Goal: Information Seeking & Learning: Learn about a topic

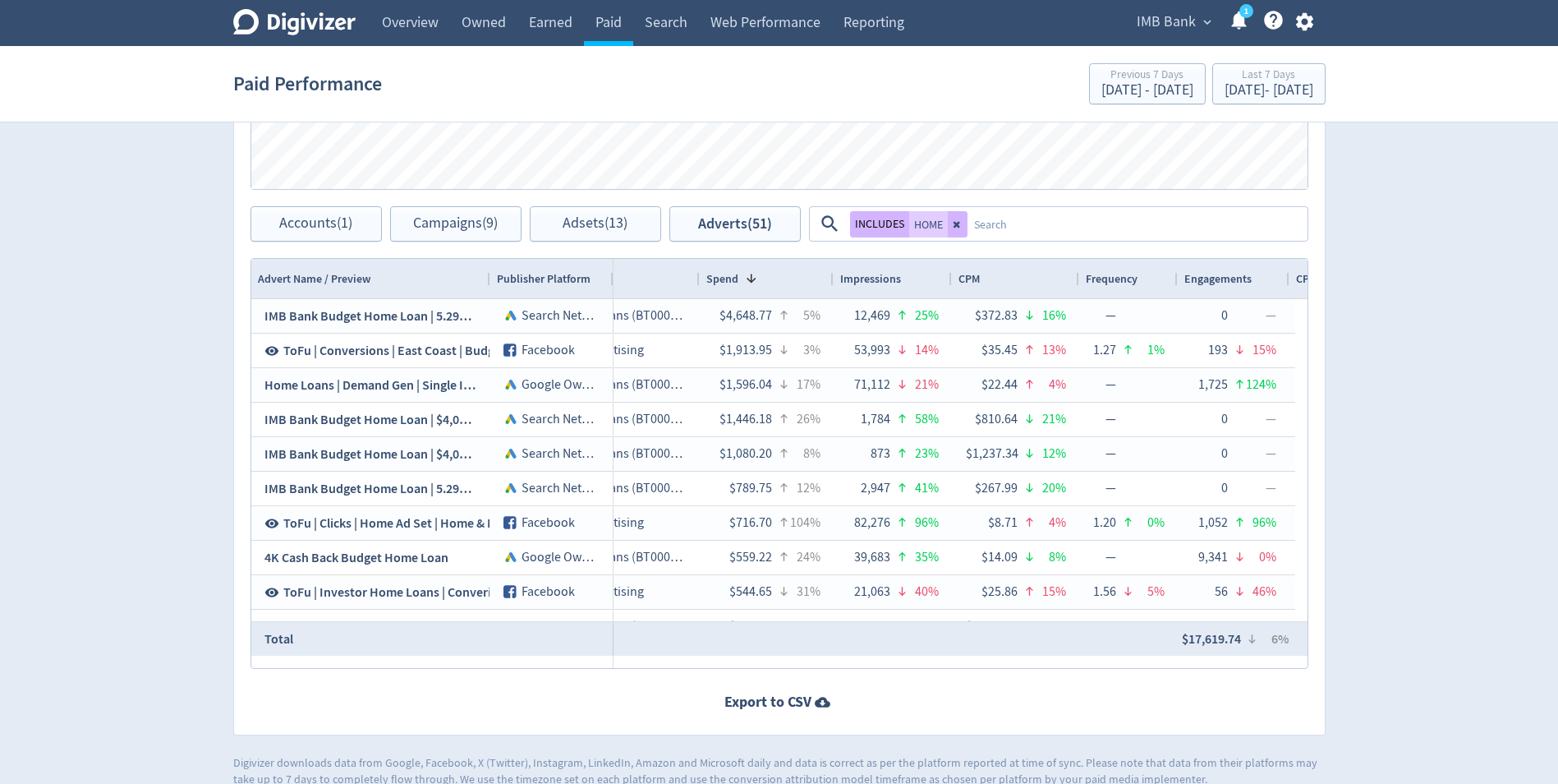
scroll to position [0, 468]
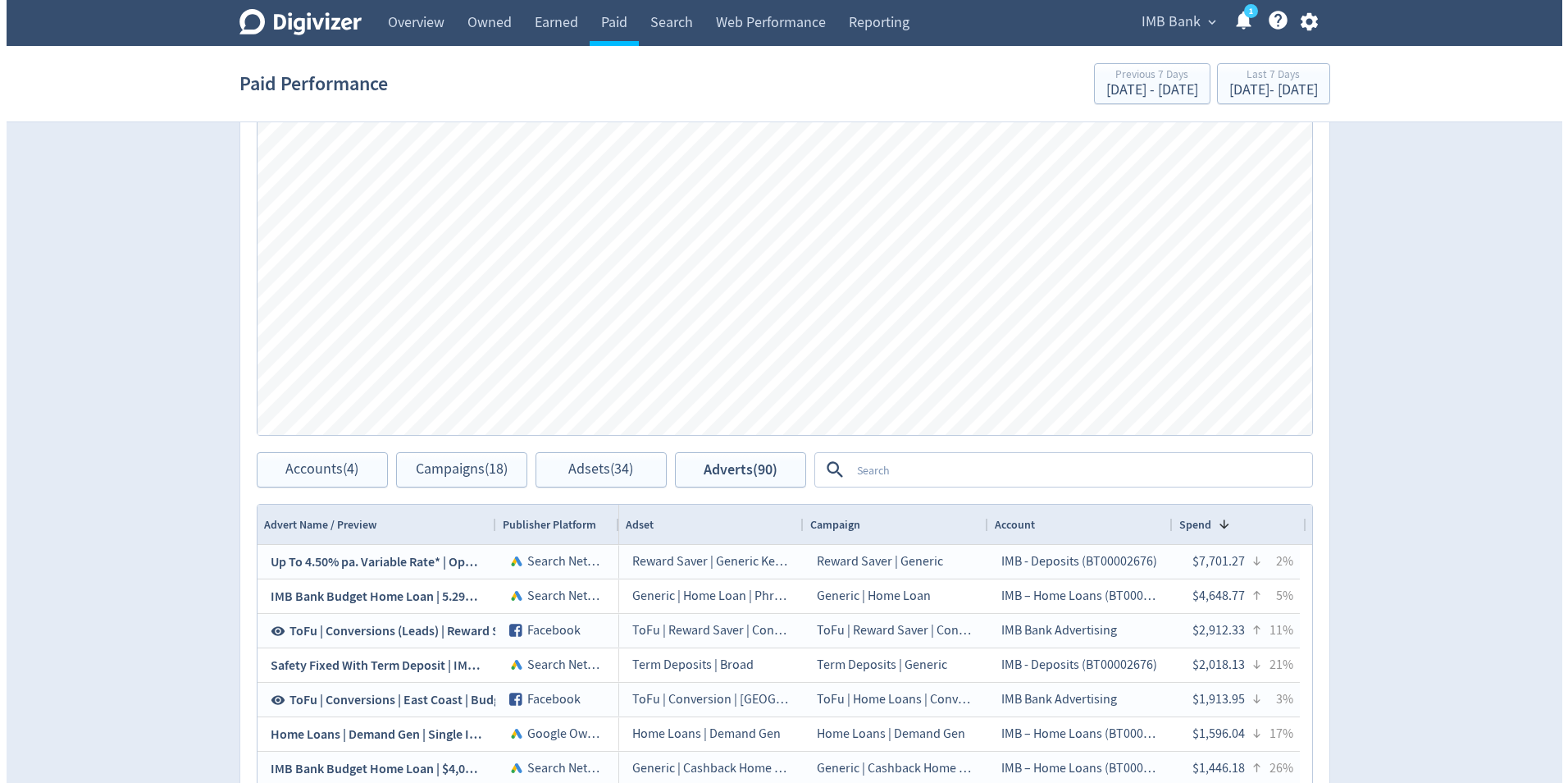
scroll to position [984, 0]
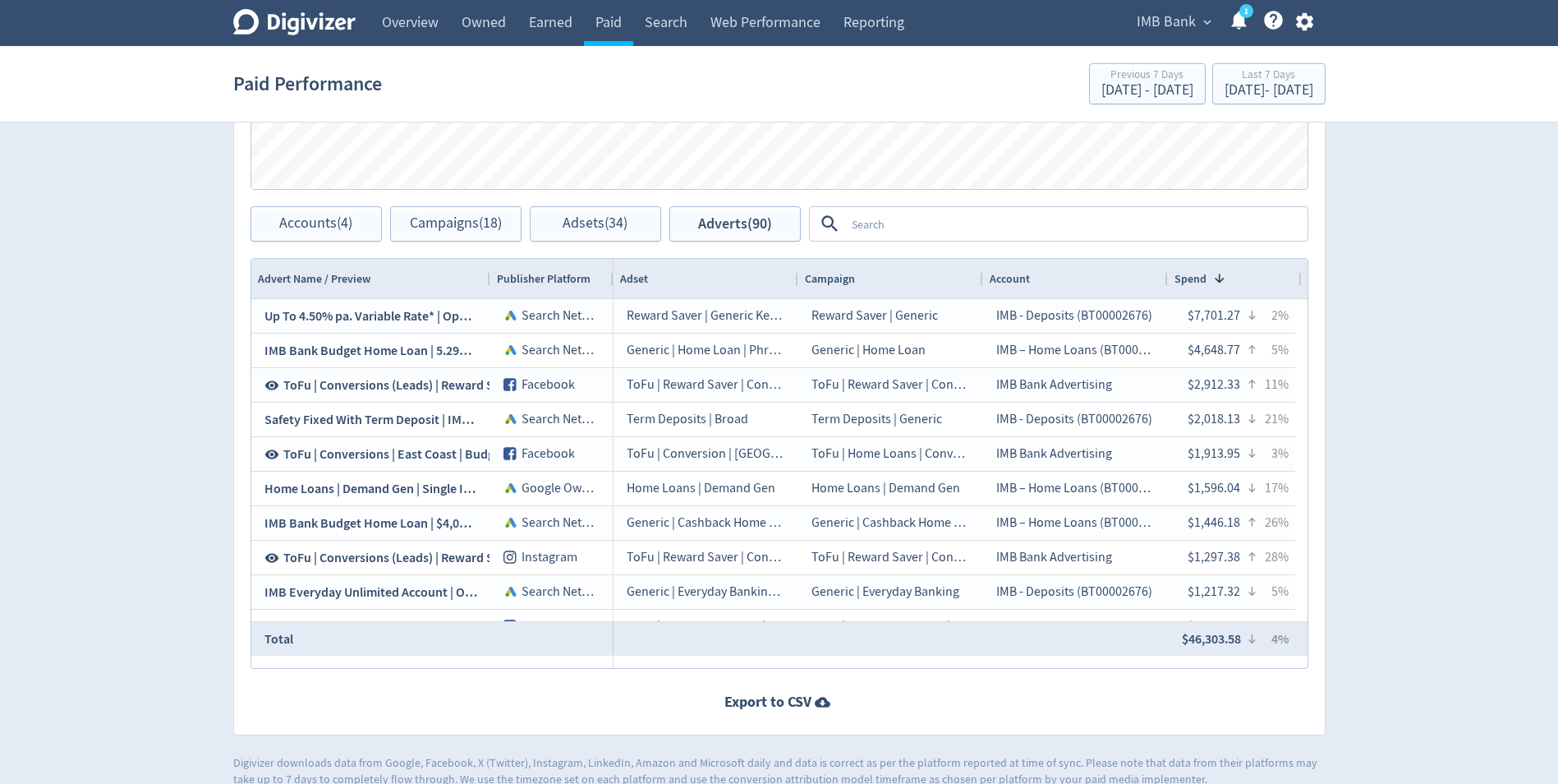
click at [894, 219] on textarea at bounding box center [1076, 224] width 461 height 30
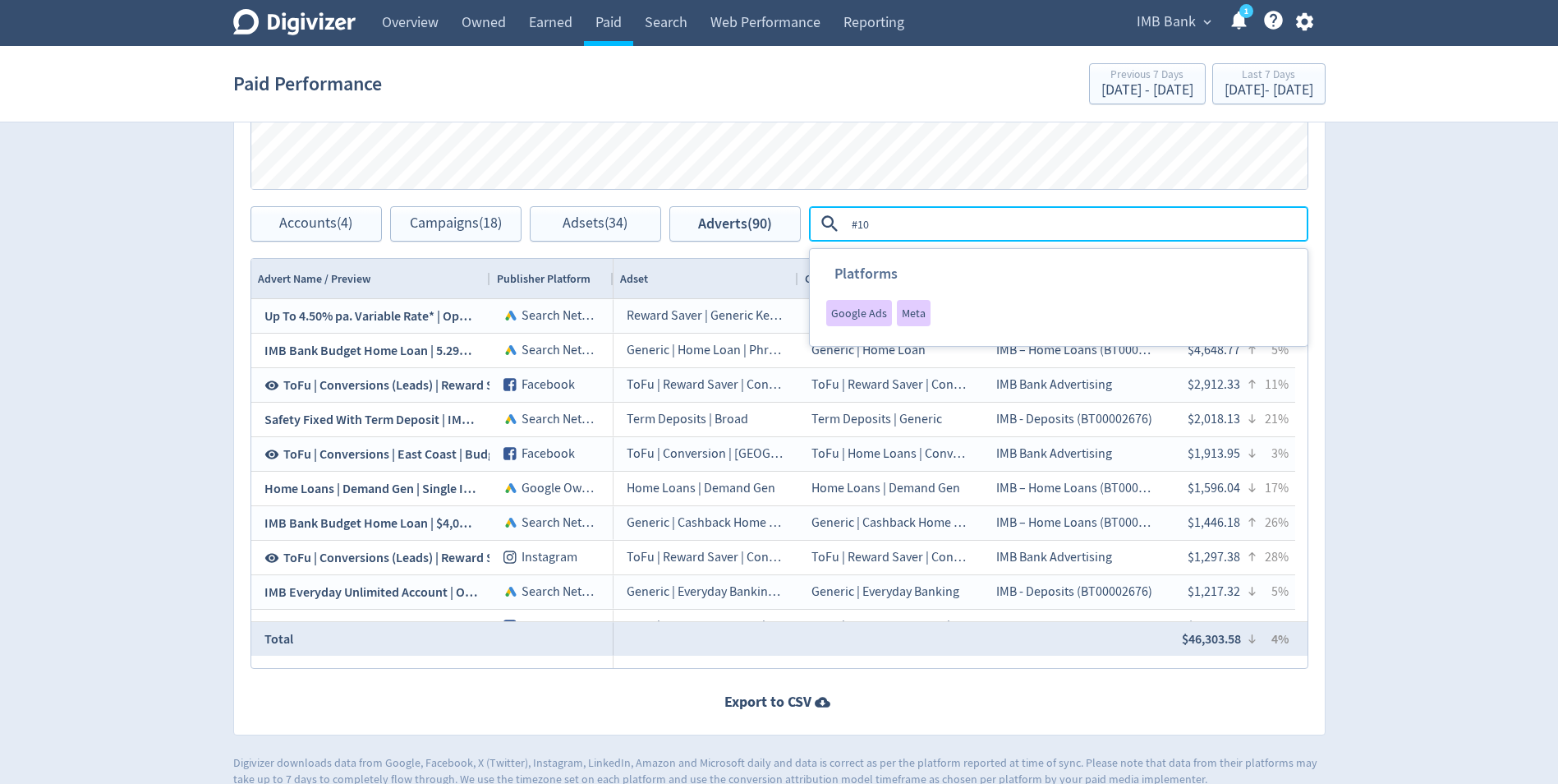
type textarea "#100"
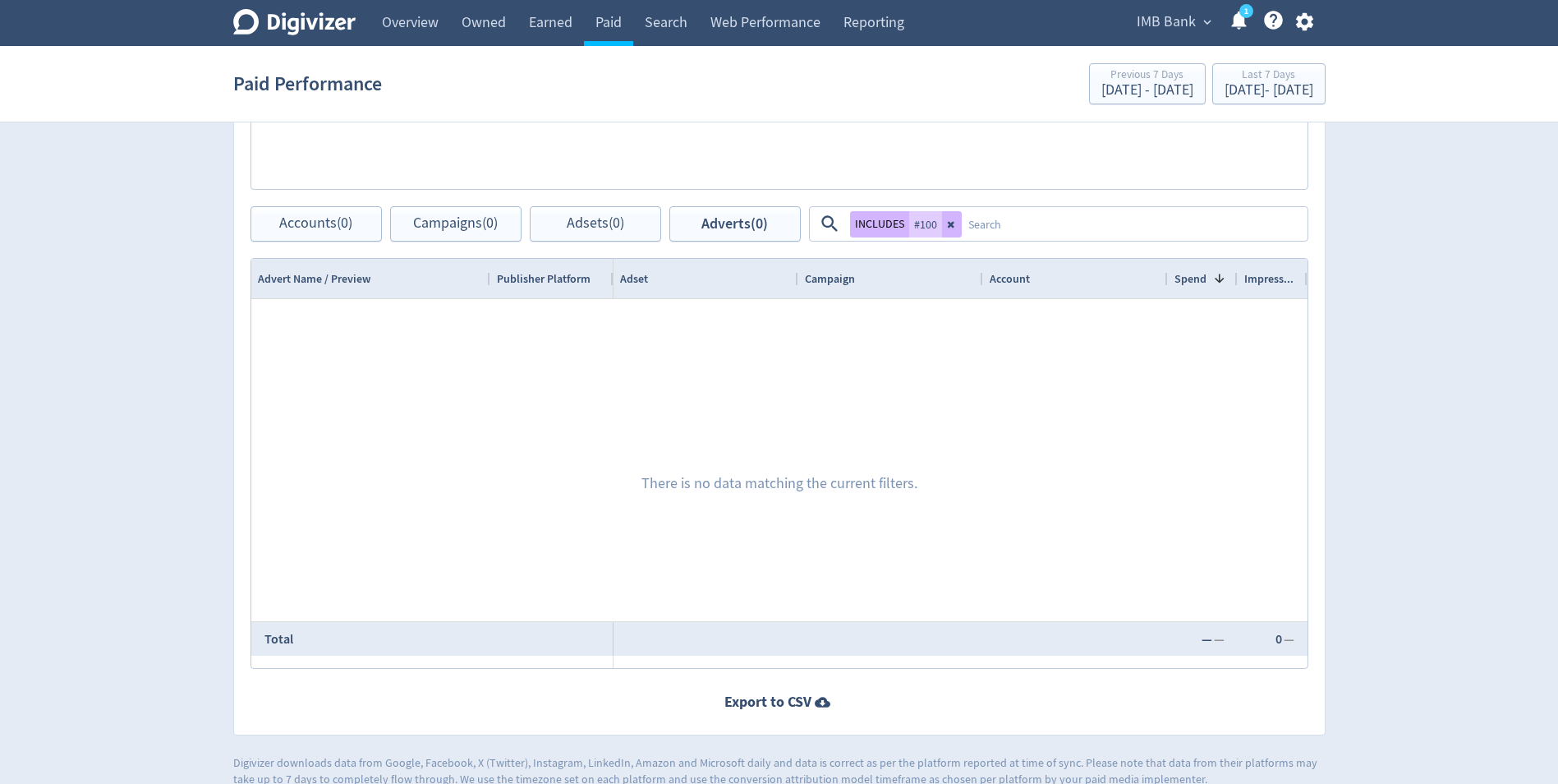
click at [962, 223] on textarea at bounding box center [1134, 224] width 344 height 30
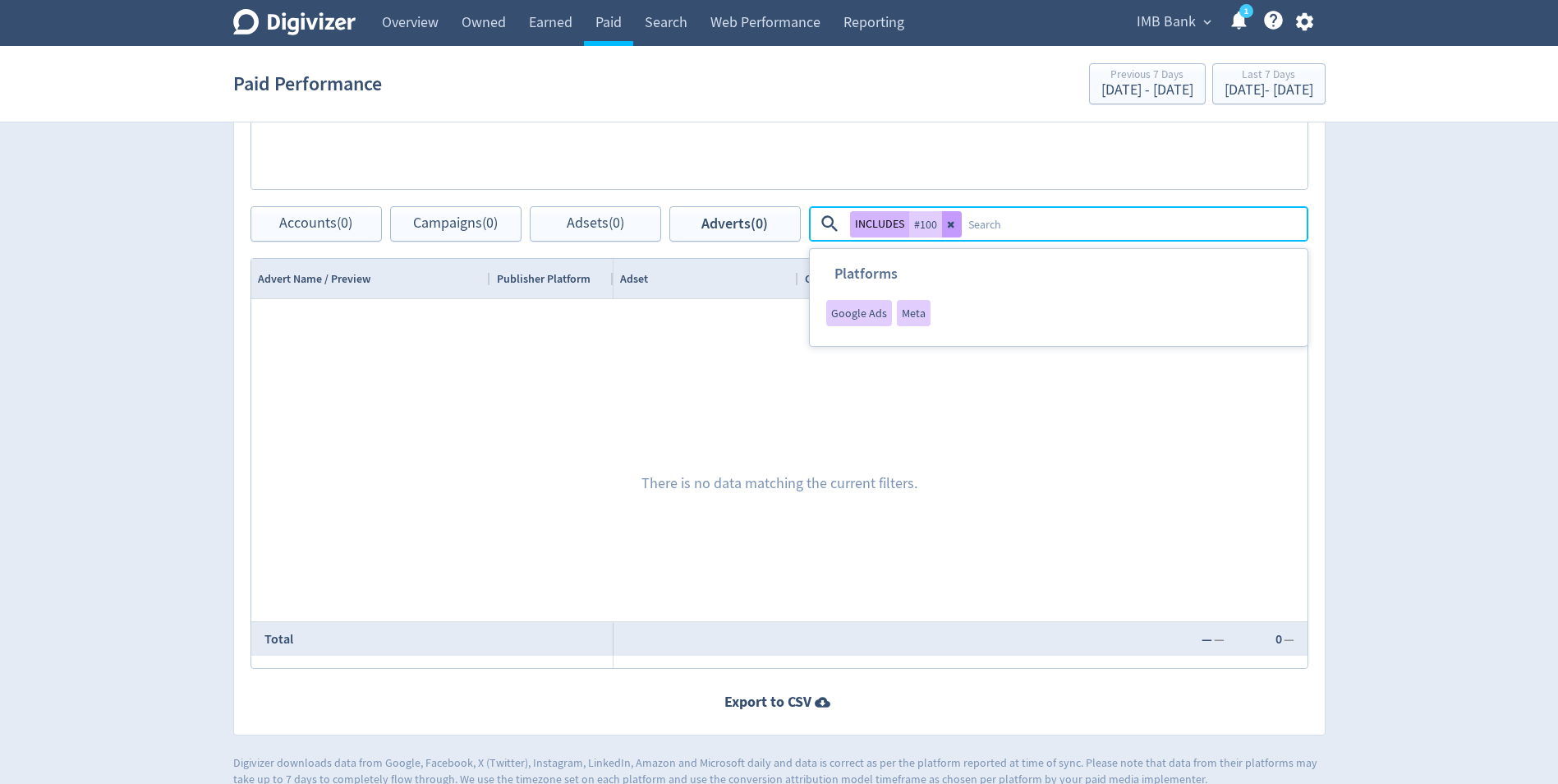
click at [943, 221] on button at bounding box center [951, 224] width 19 height 26
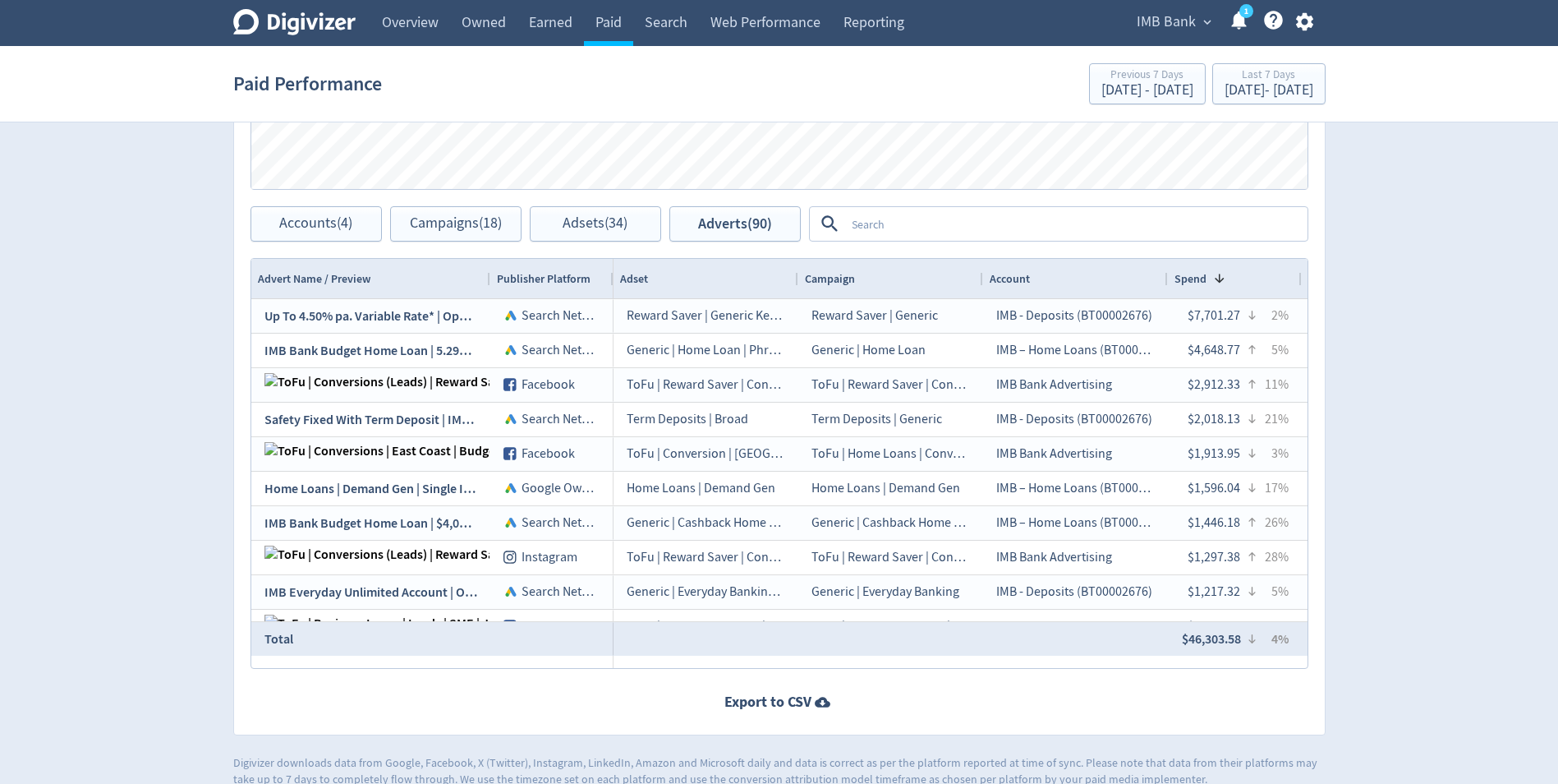
click at [951, 222] on textarea at bounding box center [1076, 224] width 461 height 30
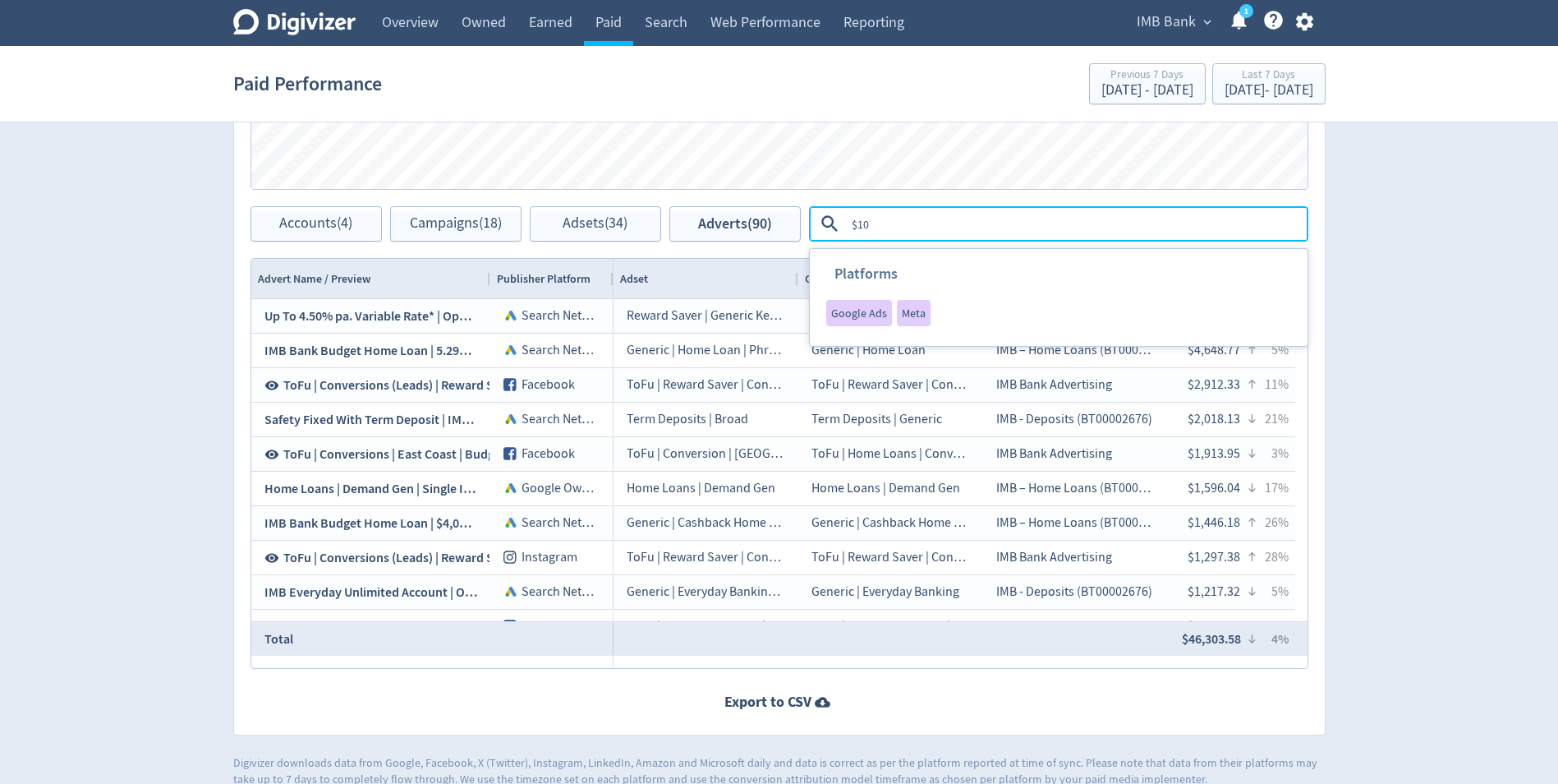
type textarea "$100"
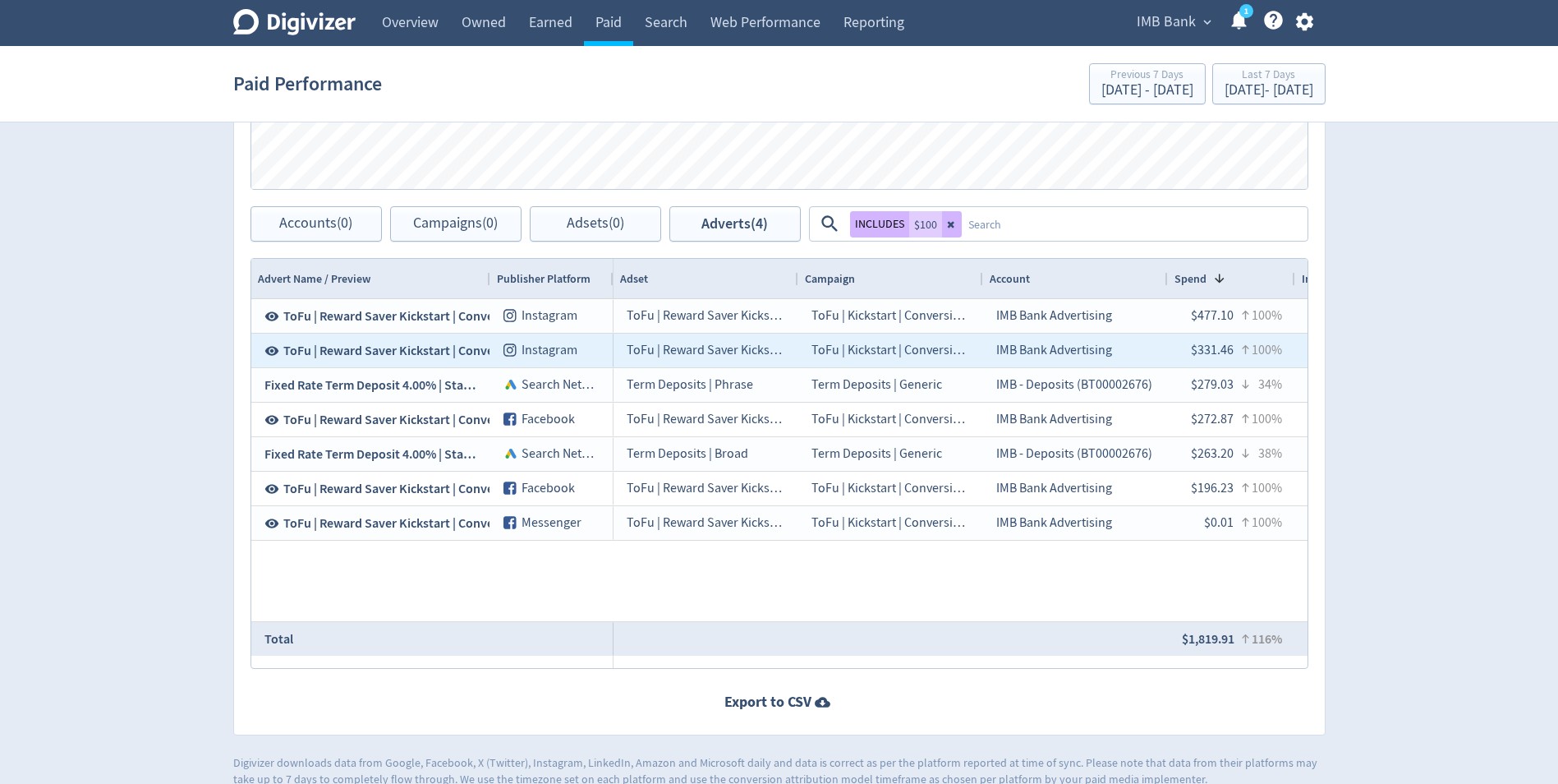
click at [385, 354] on span "ToFu | Reward Saver Kickstart | Conversions | $100 Static A | [DATE]" at bounding box center [468, 350] width 371 height 18
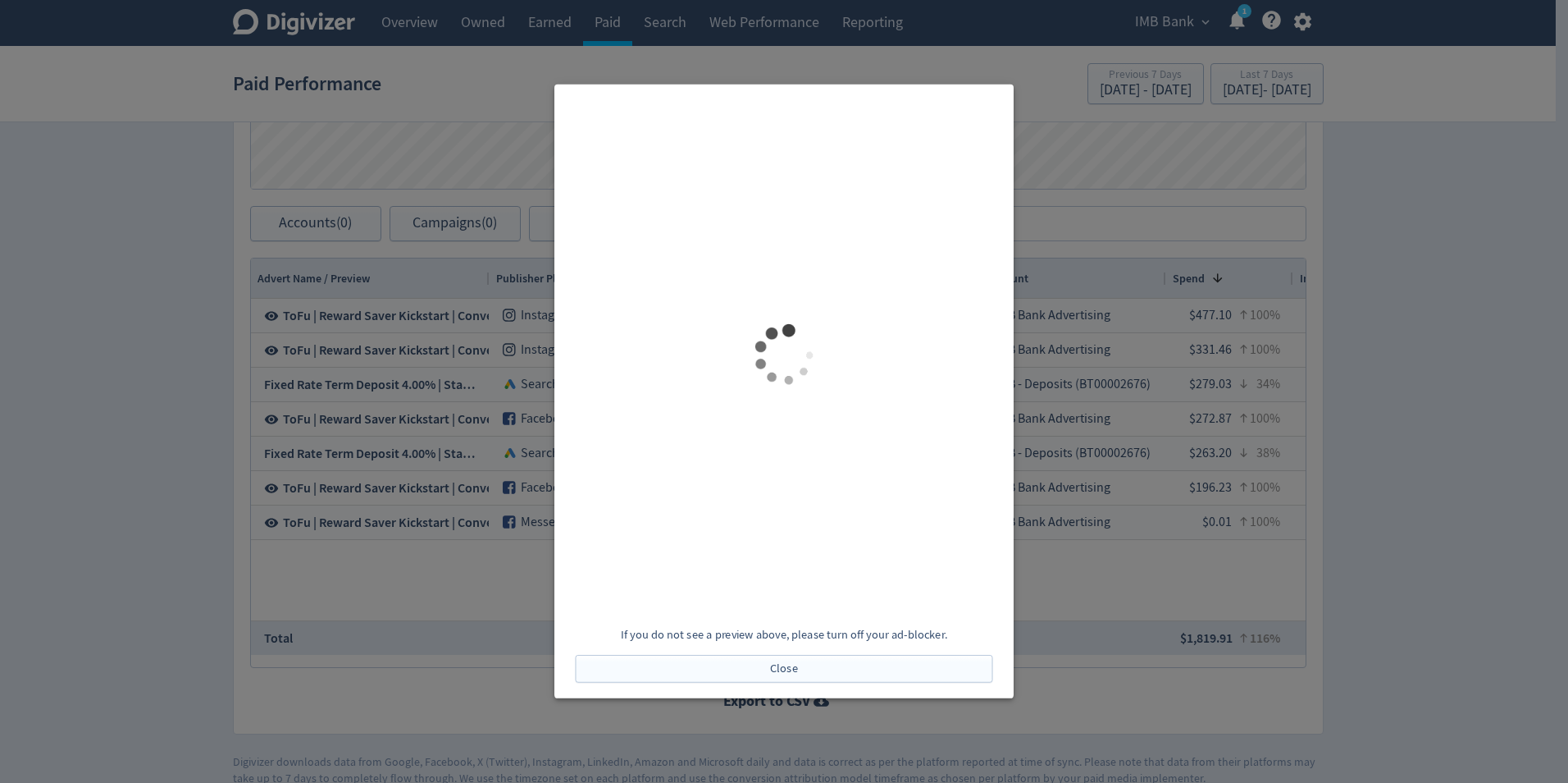
scroll to position [0, 0]
click at [187, 320] on div at bounding box center [784, 391] width 1568 height 783
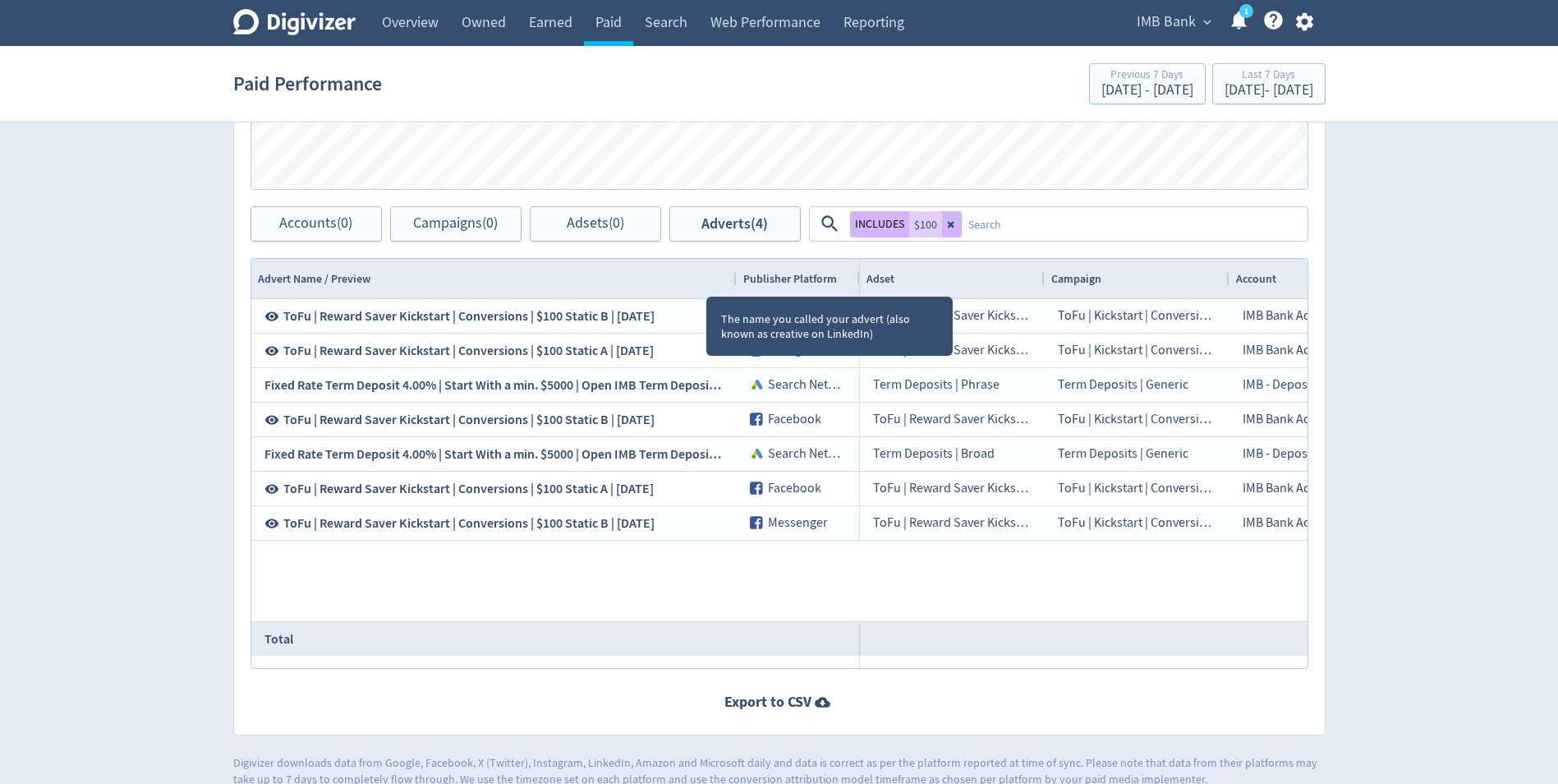
drag, startPoint x: 489, startPoint y: 278, endPoint x: 734, endPoint y: 285, distance: 245.1
click at [734, 285] on div at bounding box center [736, 278] width 7 height 40
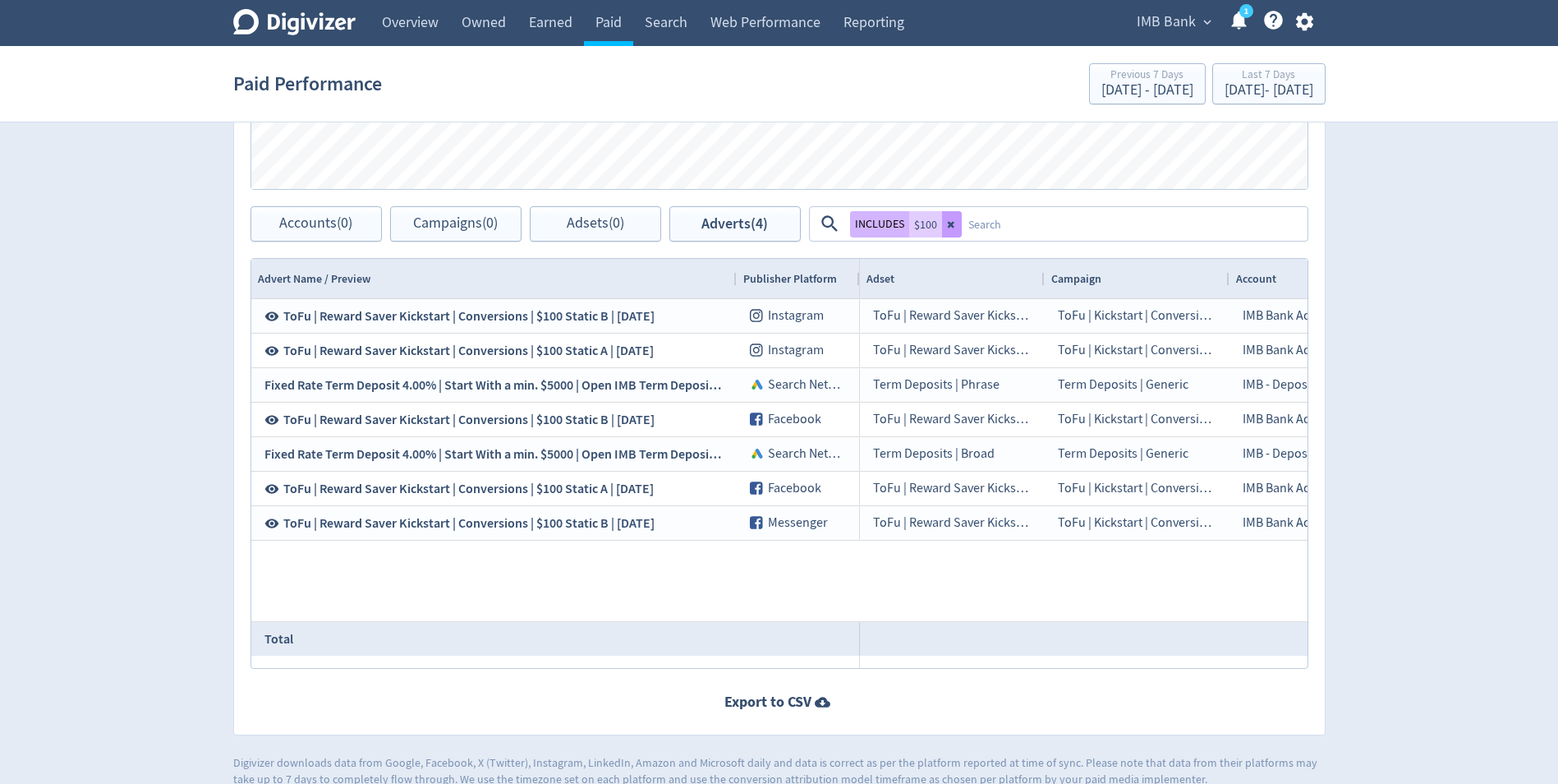
click at [942, 214] on button at bounding box center [951, 224] width 19 height 26
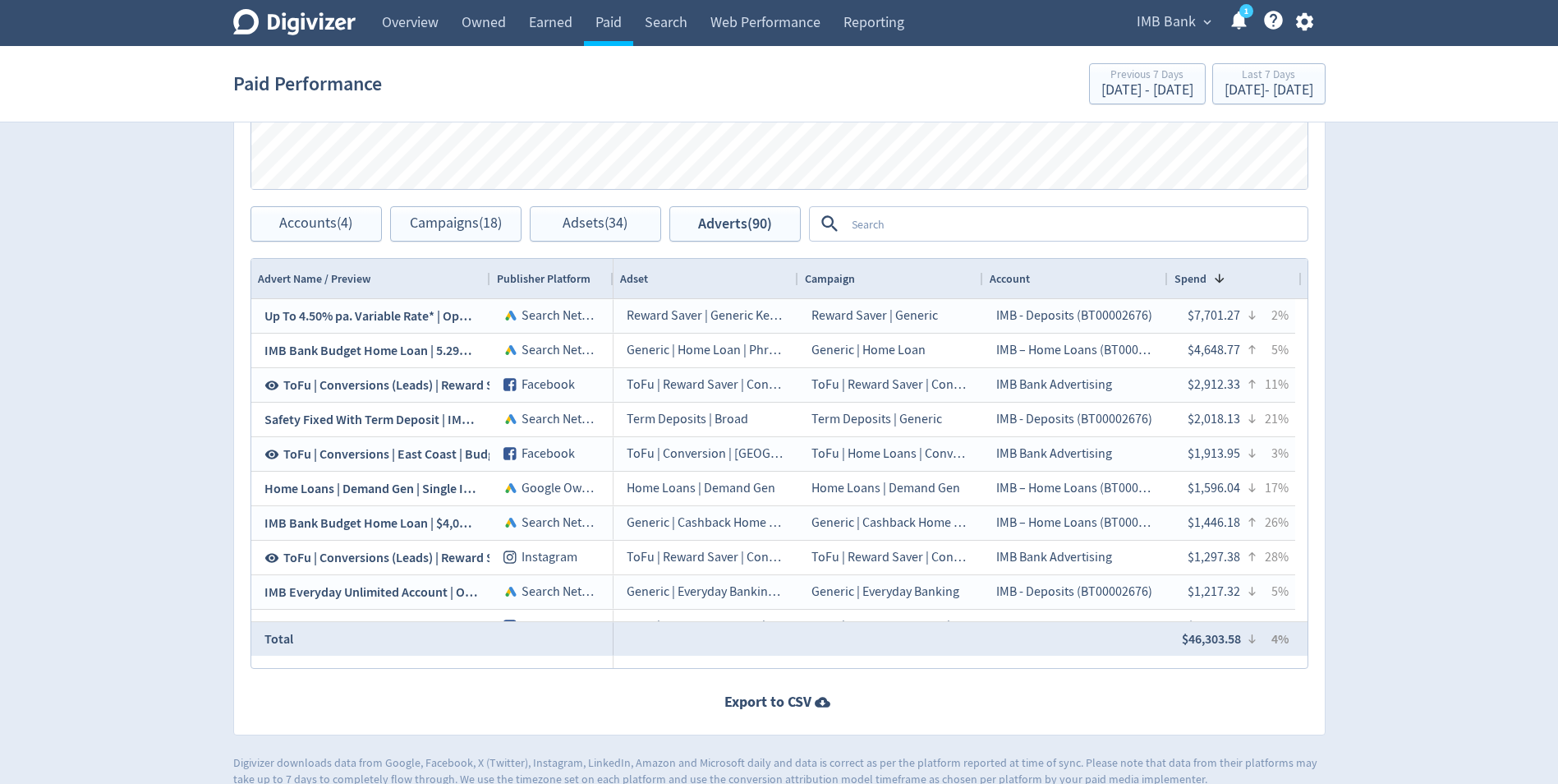
click at [950, 223] on textarea at bounding box center [1076, 224] width 461 height 30
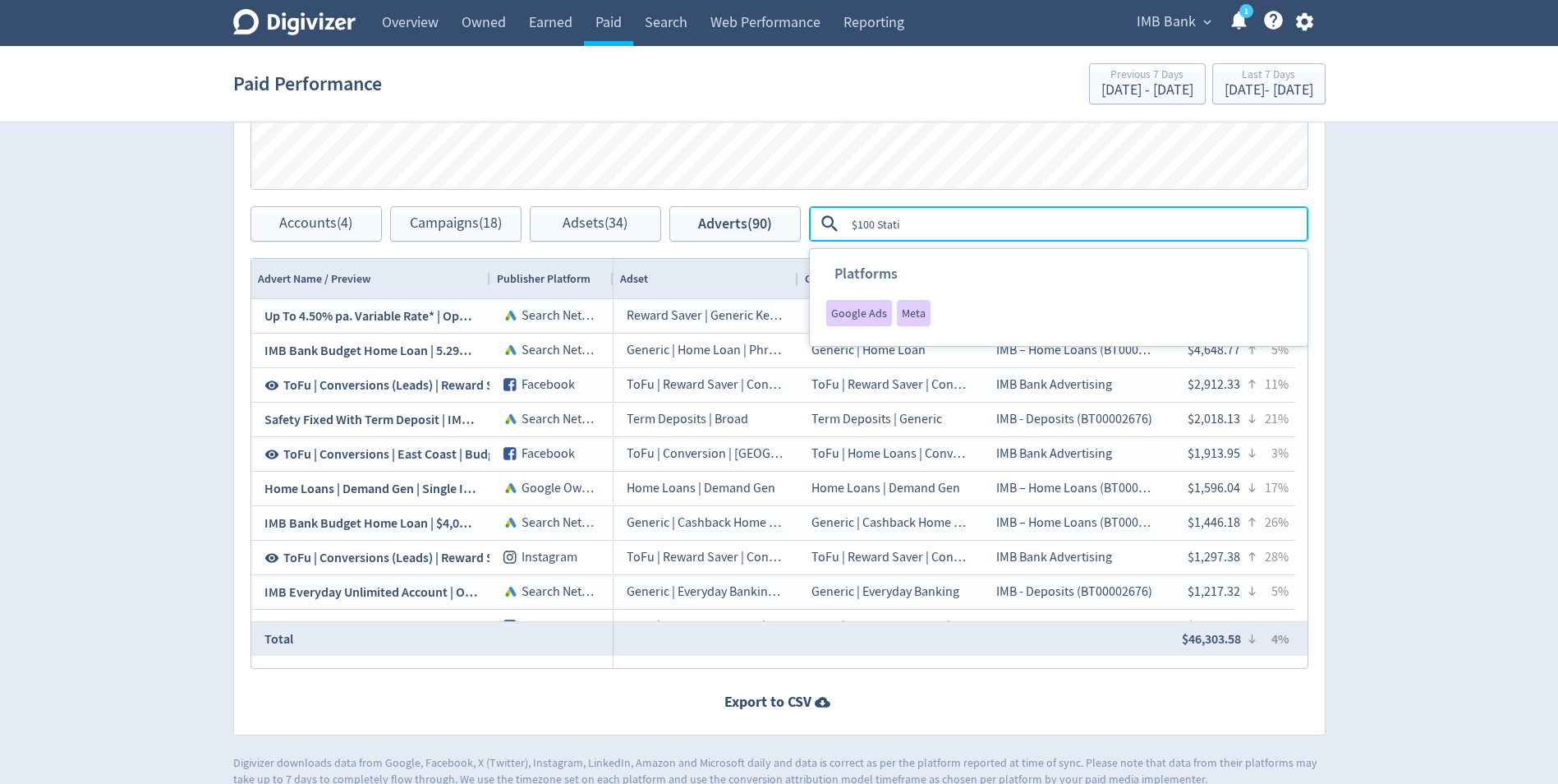
type textarea "$100 Static"
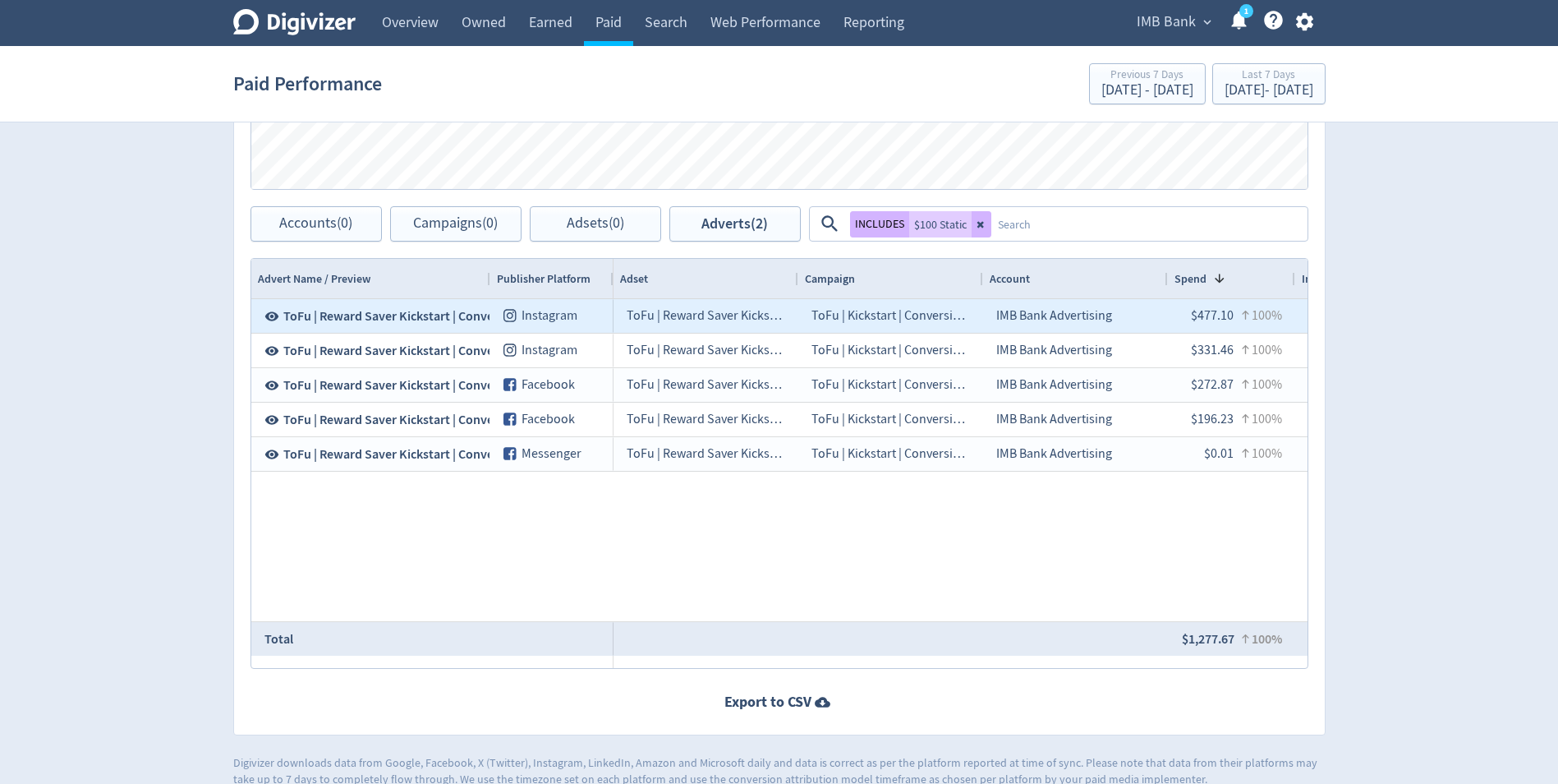
click at [392, 310] on span "ToFu | Reward Saver Kickstart | Conversions | $100 Static B | [DATE]" at bounding box center [469, 316] width 371 height 18
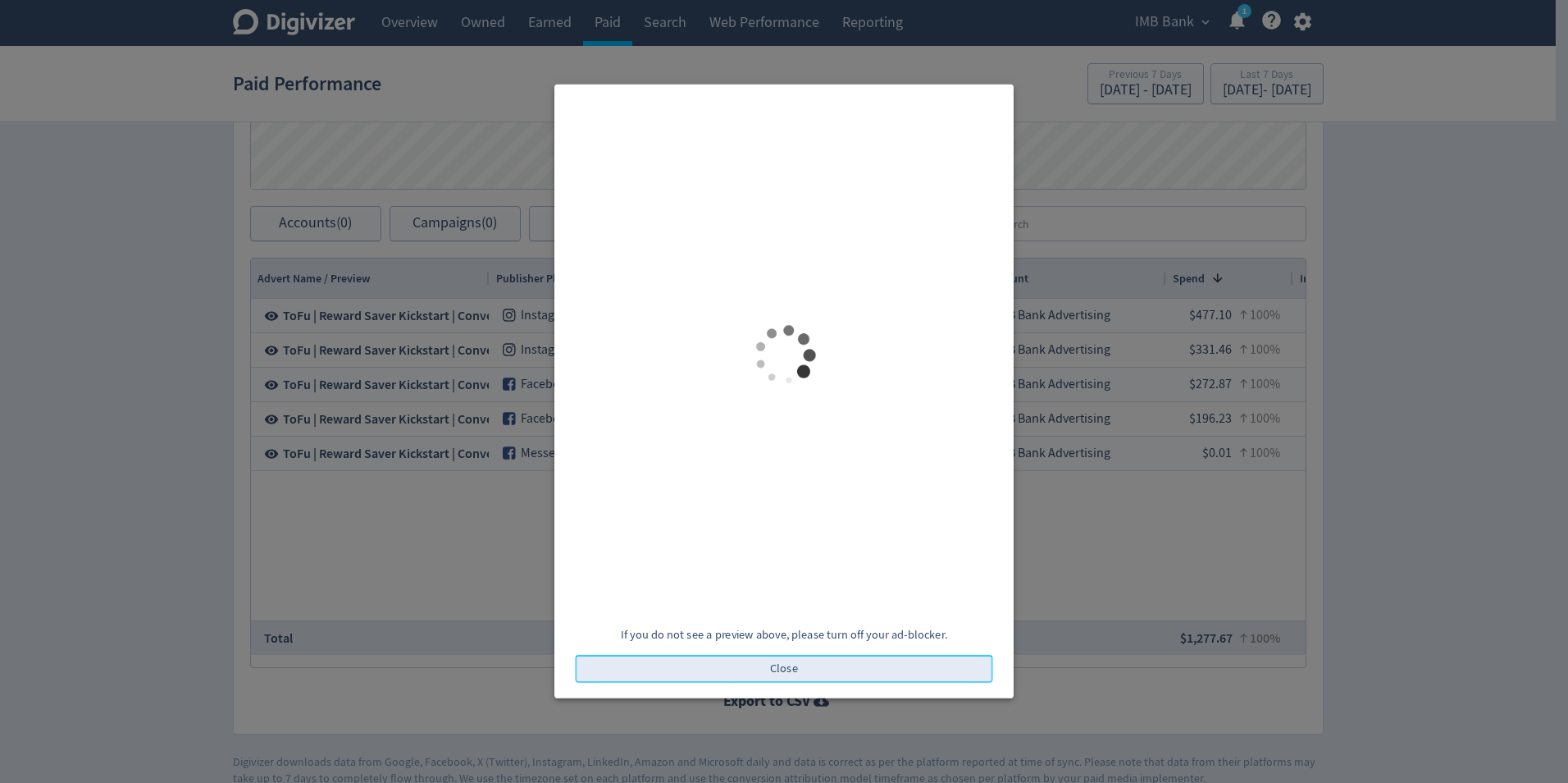
click at [862, 666] on button "Close" at bounding box center [784, 668] width 417 height 28
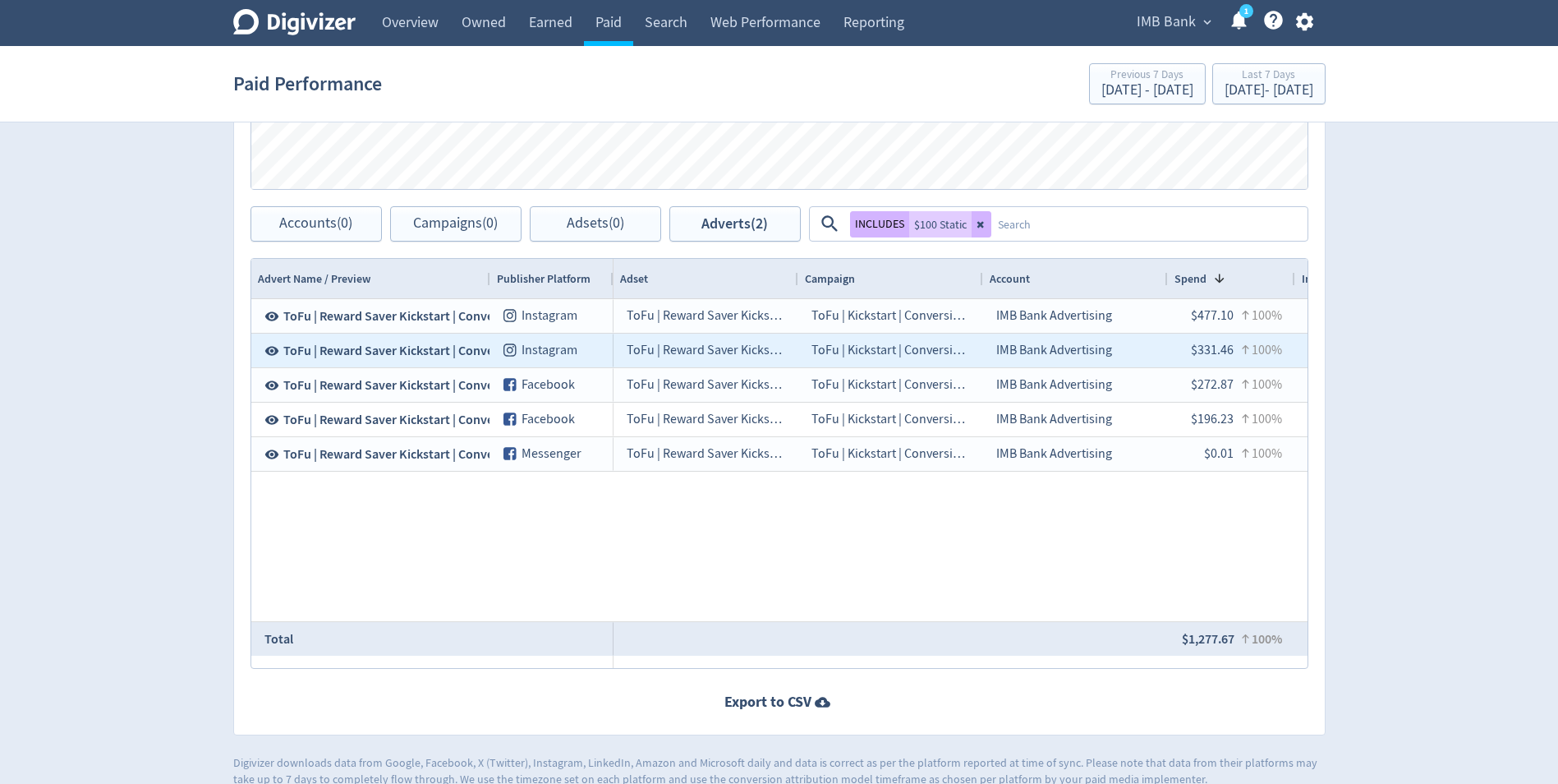
click at [375, 348] on span "ToFu | Reward Saver Kickstart | Conversions | $100 Static A | [DATE]" at bounding box center [468, 350] width 371 height 18
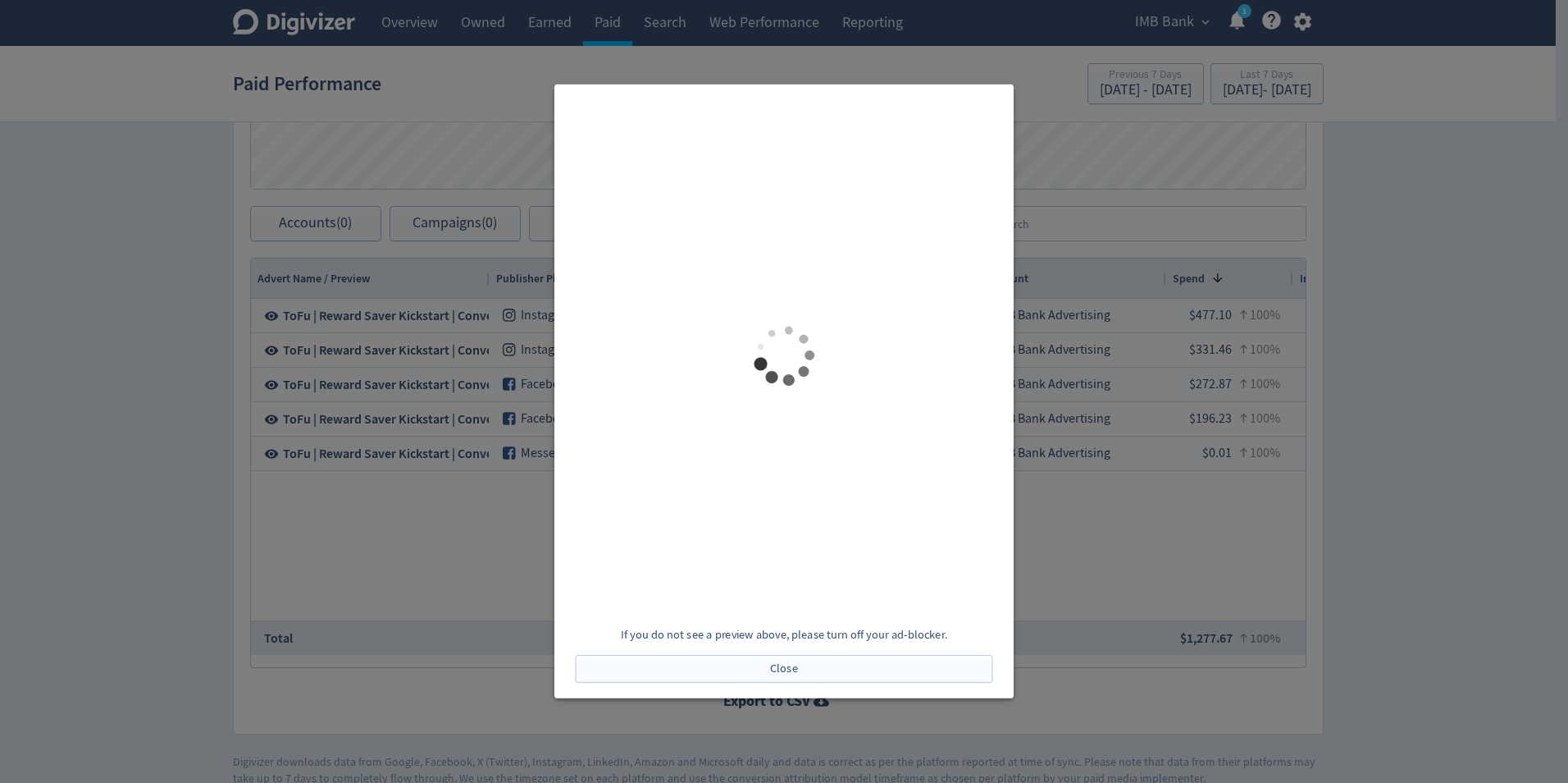
click at [1199, 613] on div at bounding box center [784, 391] width 1568 height 783
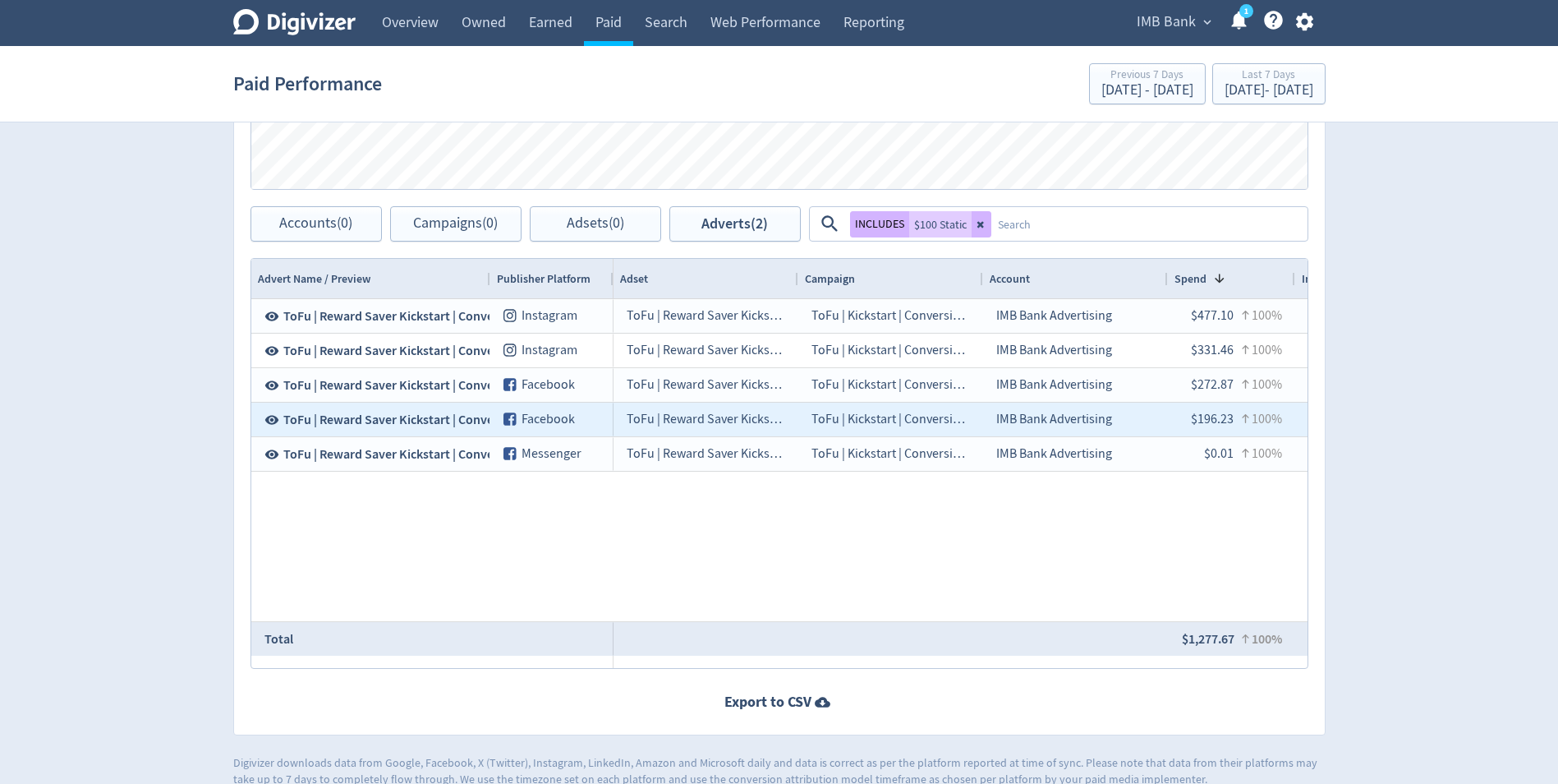
click at [393, 417] on span "ToFu | Reward Saver Kickstart | Conversions | $100 Static A | [DATE]" at bounding box center [468, 419] width 371 height 18
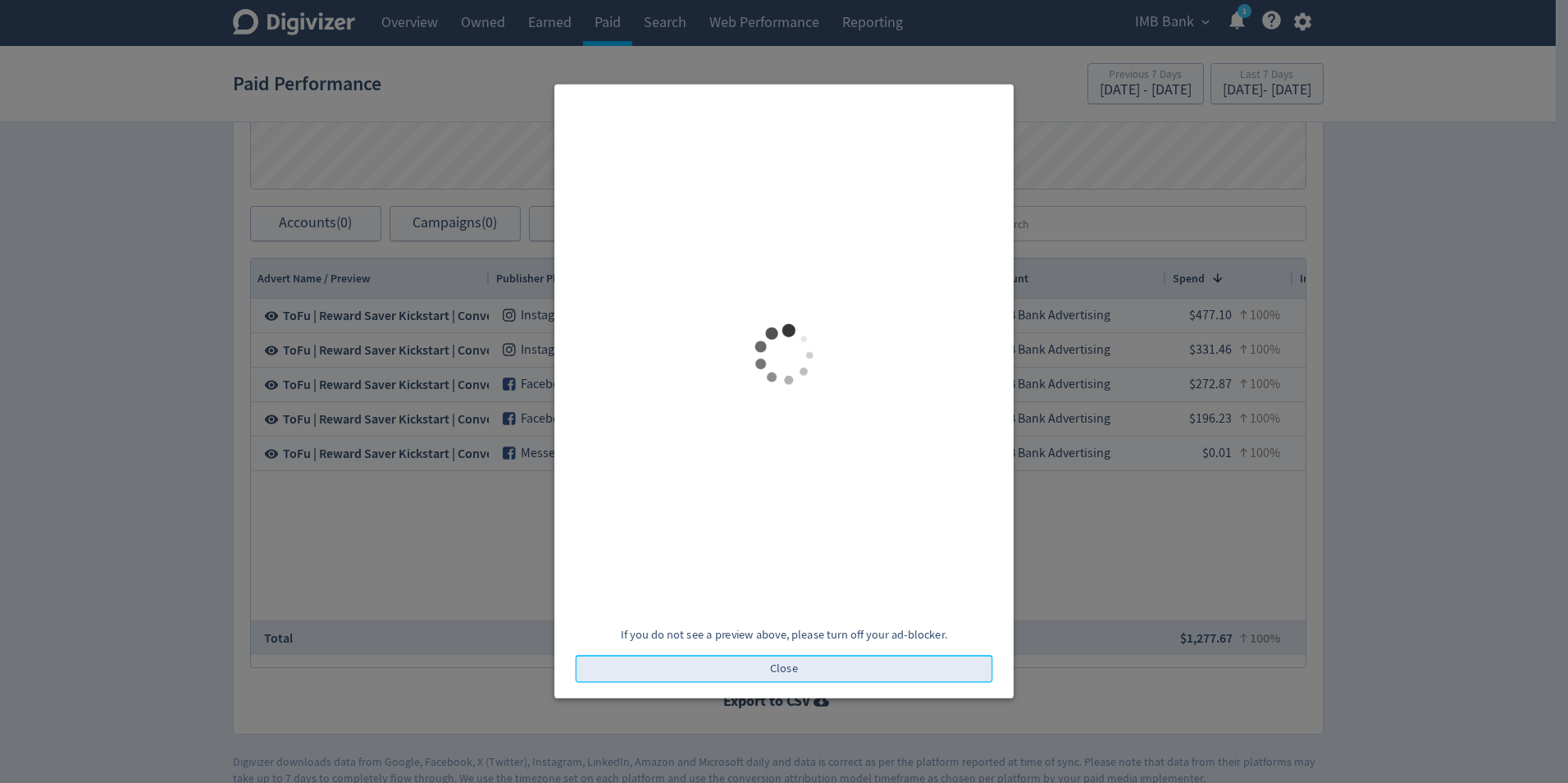
click at [814, 666] on button "Close" at bounding box center [784, 668] width 417 height 28
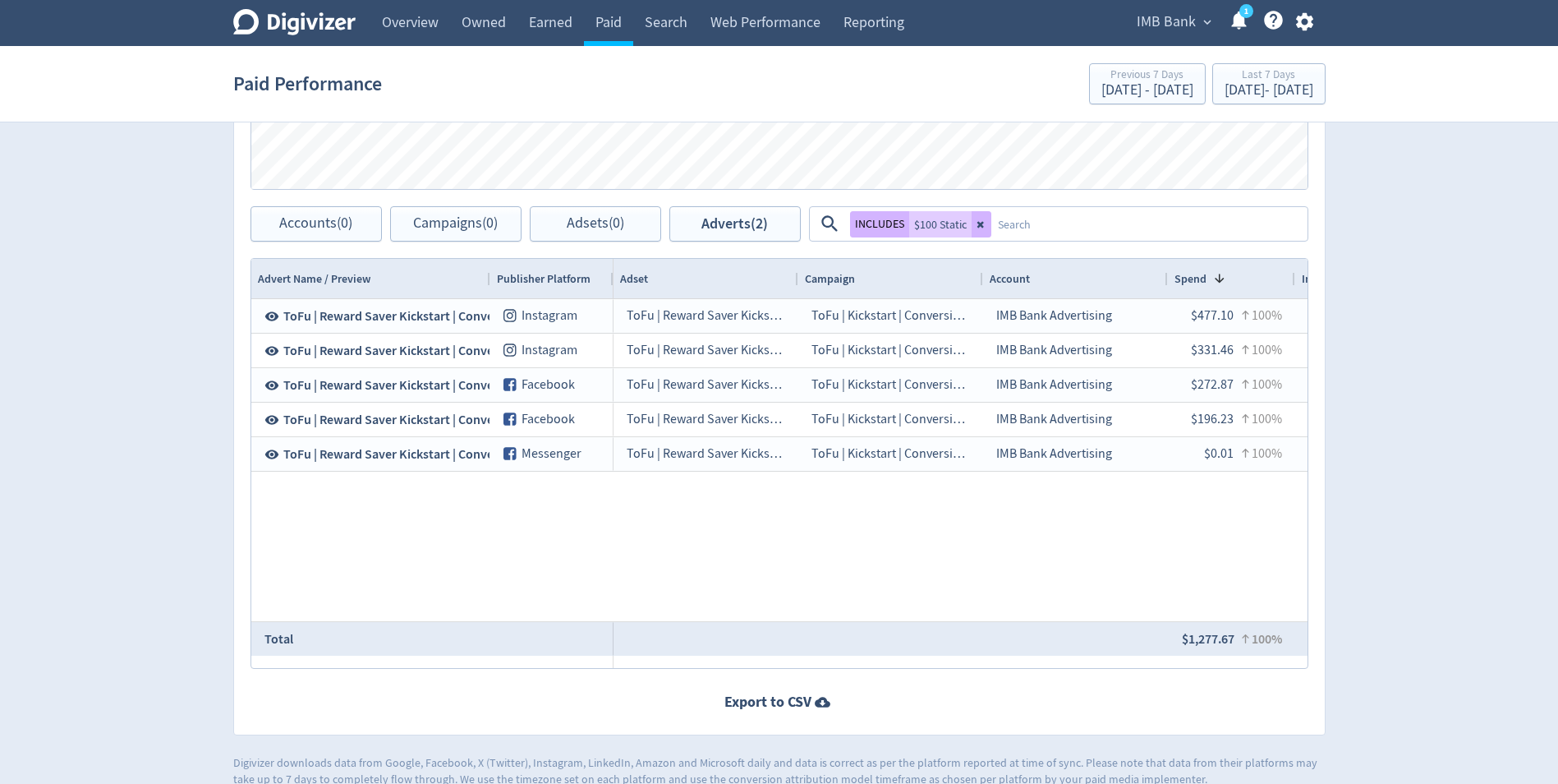
drag, startPoint x: 976, startPoint y: 229, endPoint x: 986, endPoint y: 207, distance: 24.2
click at [976, 228] on icon at bounding box center [982, 224] width 10 height 10
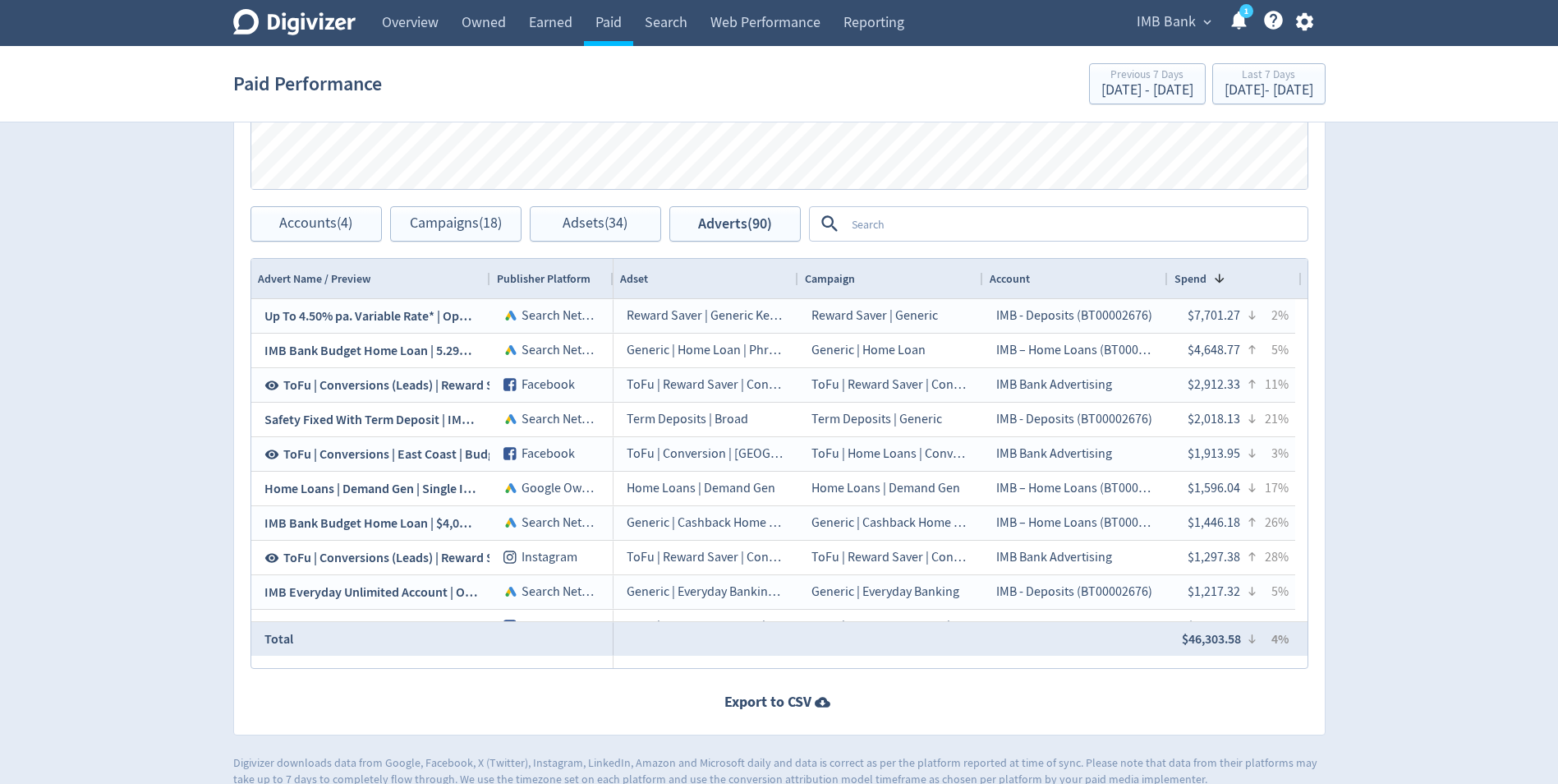
click at [953, 228] on textarea at bounding box center [1076, 224] width 461 height 30
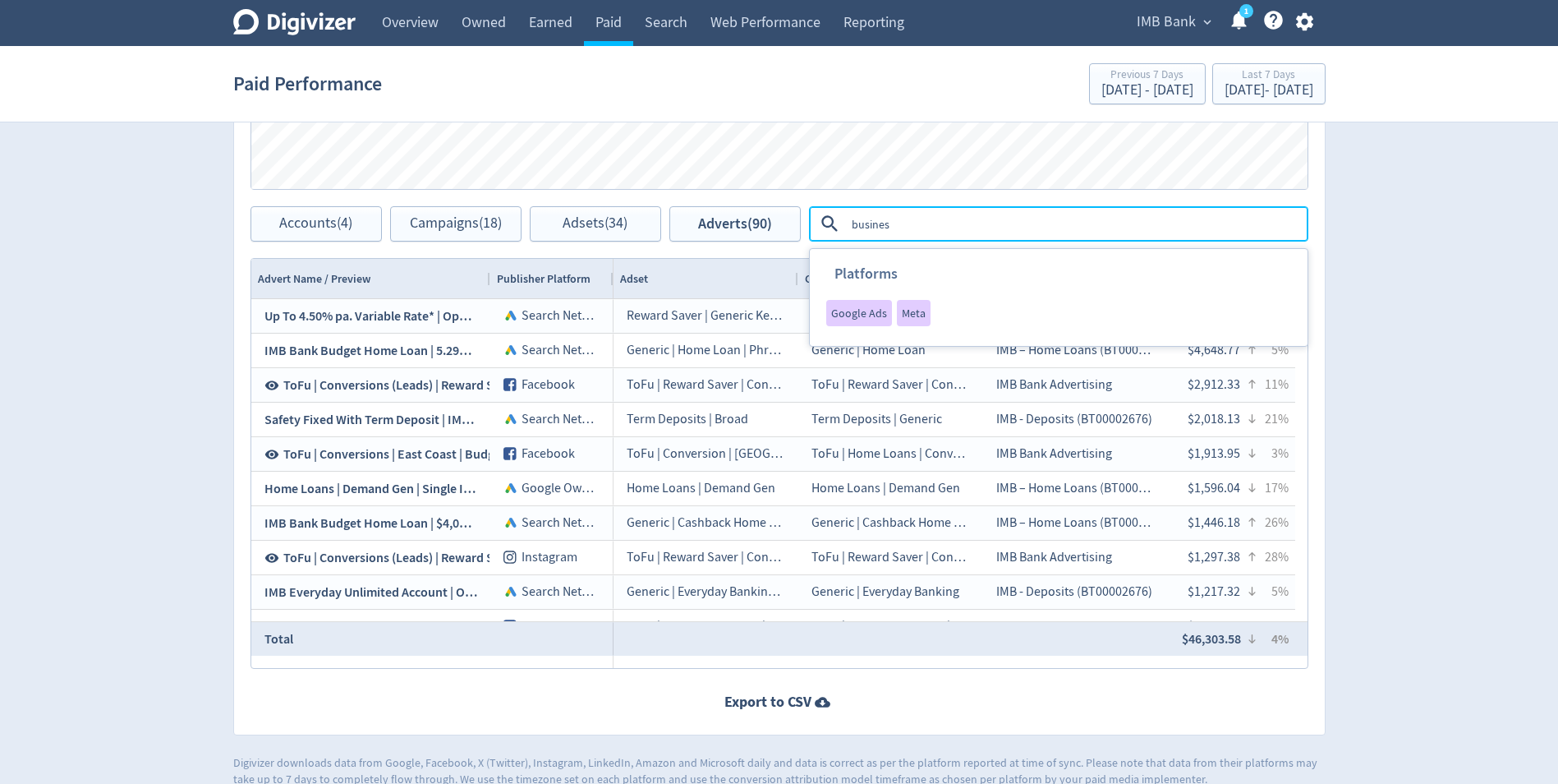
type textarea "business"
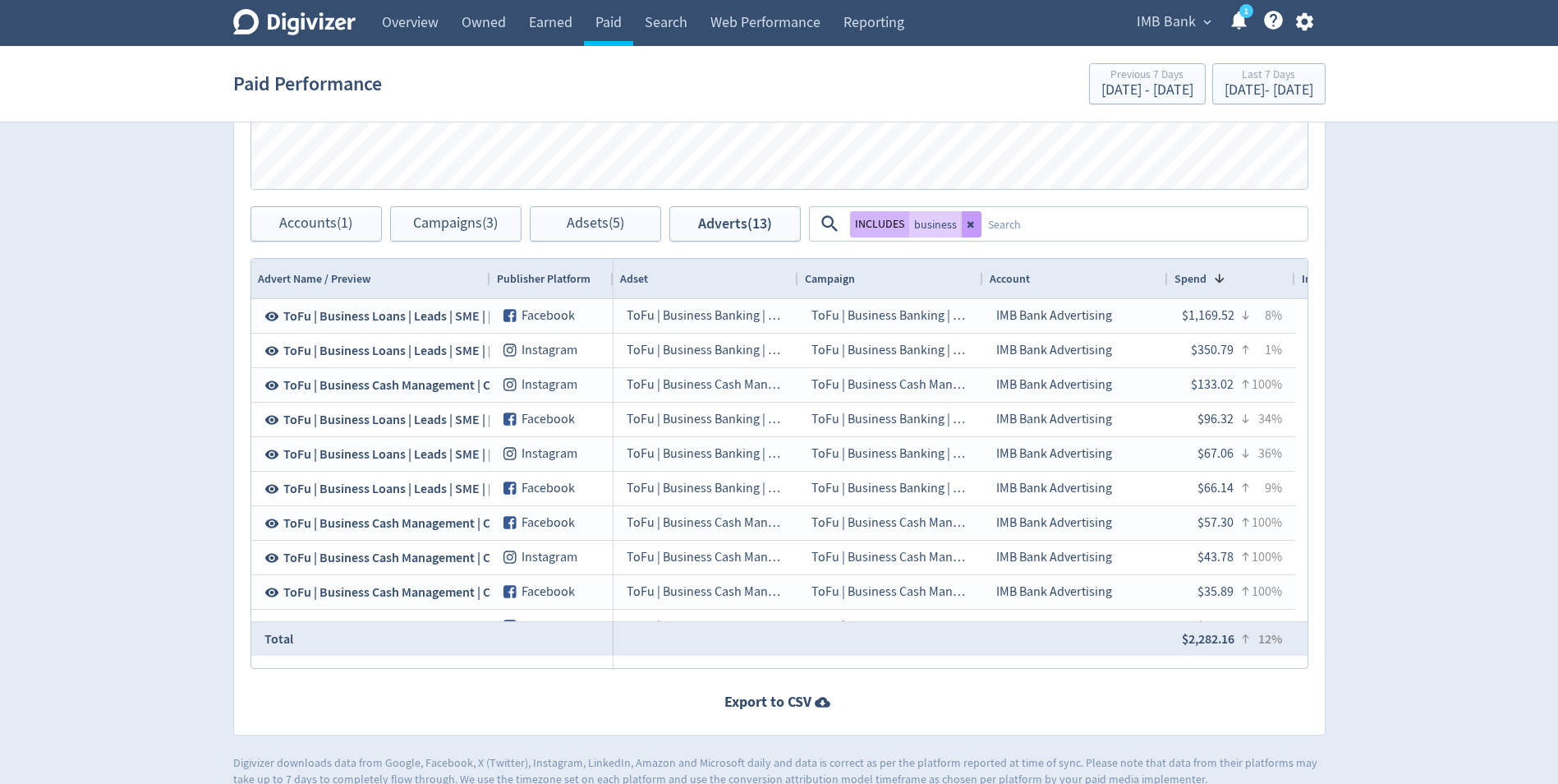
click at [966, 230] on button at bounding box center [971, 224] width 19 height 26
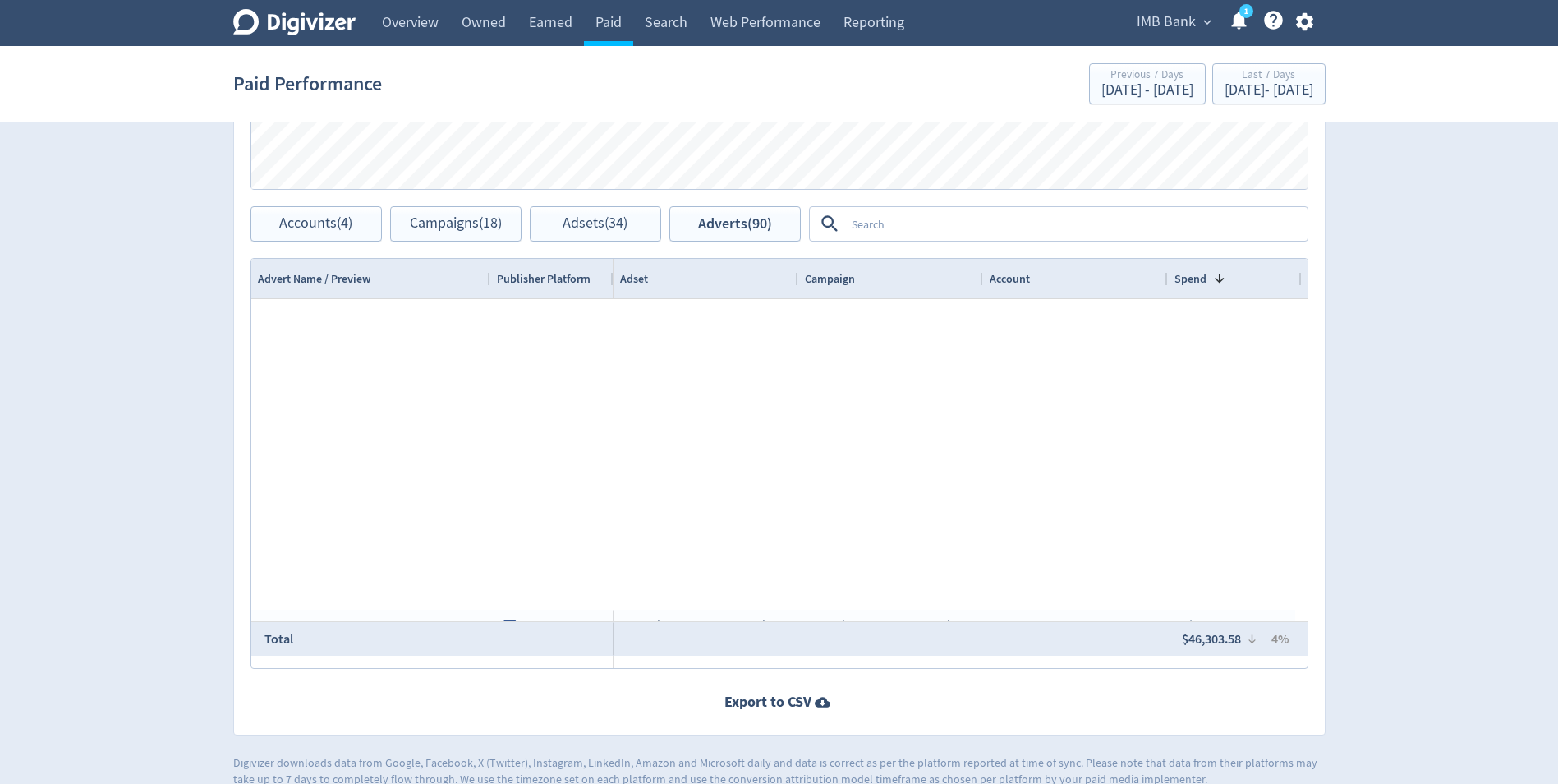
click at [938, 222] on textarea at bounding box center [1076, 224] width 461 height 30
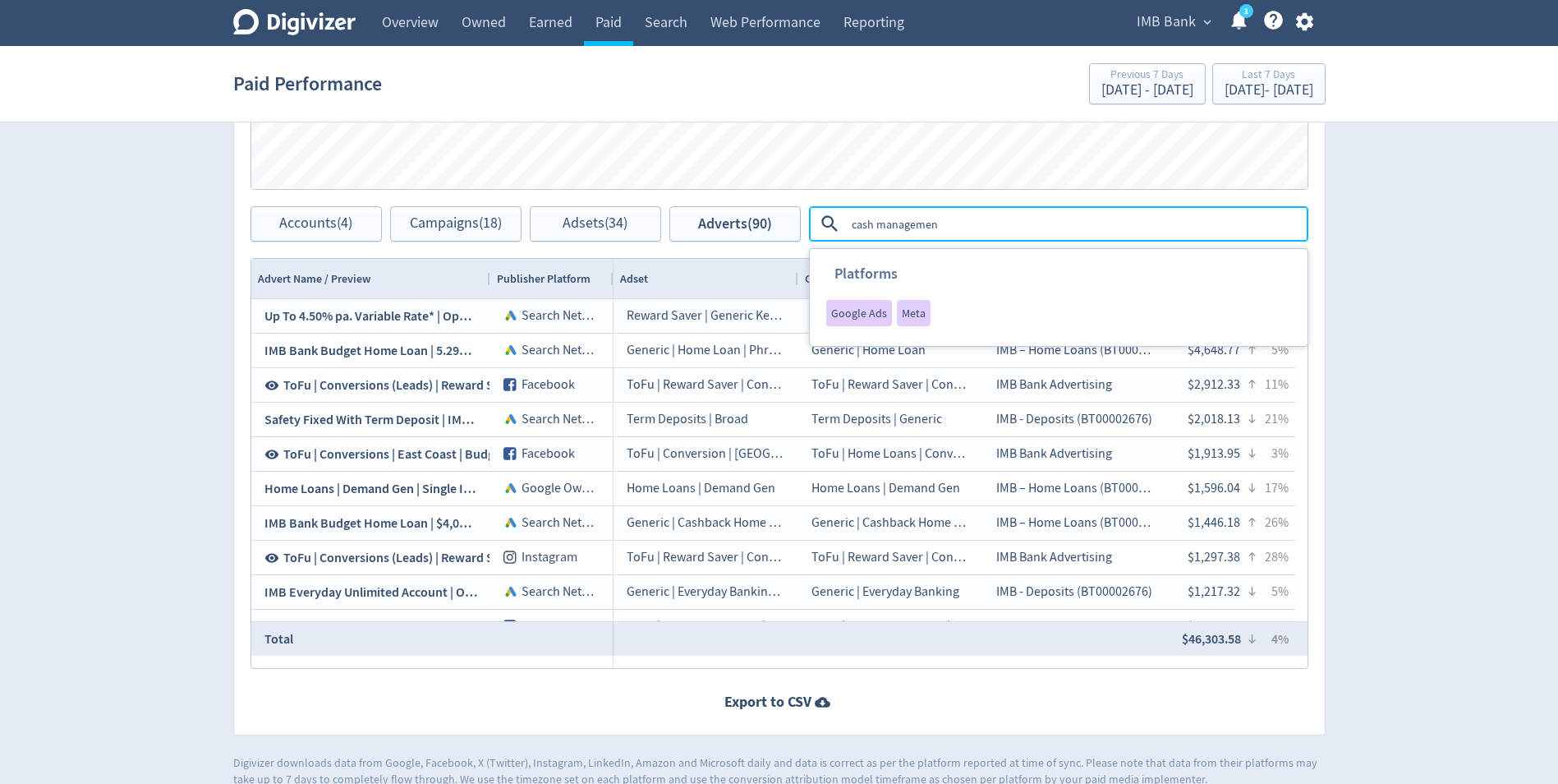
type textarea "cash management"
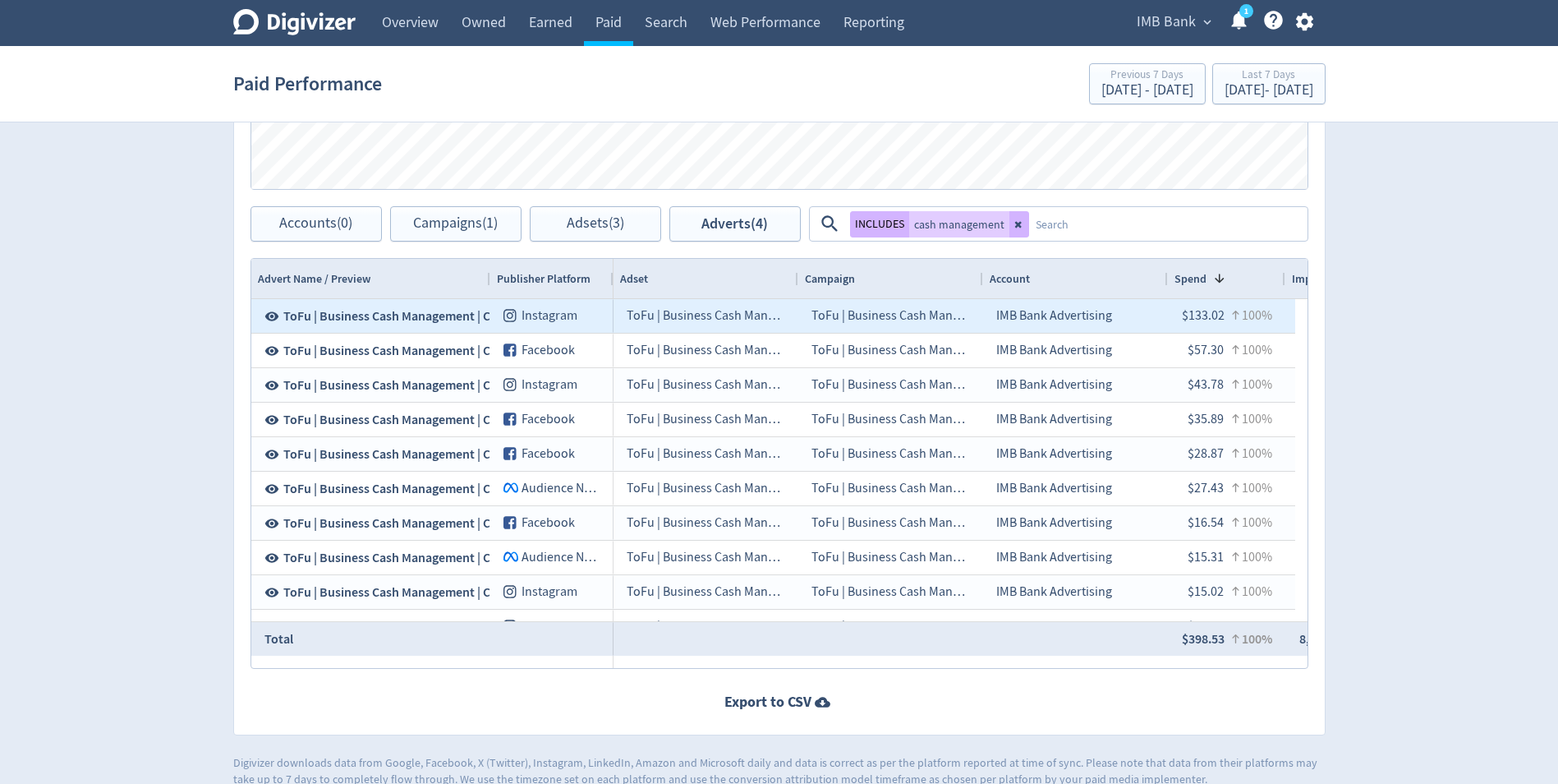
click at [348, 312] on span "ToFu | Business Cash Management | Carousel B | [DATE]" at bounding box center [436, 316] width 306 height 18
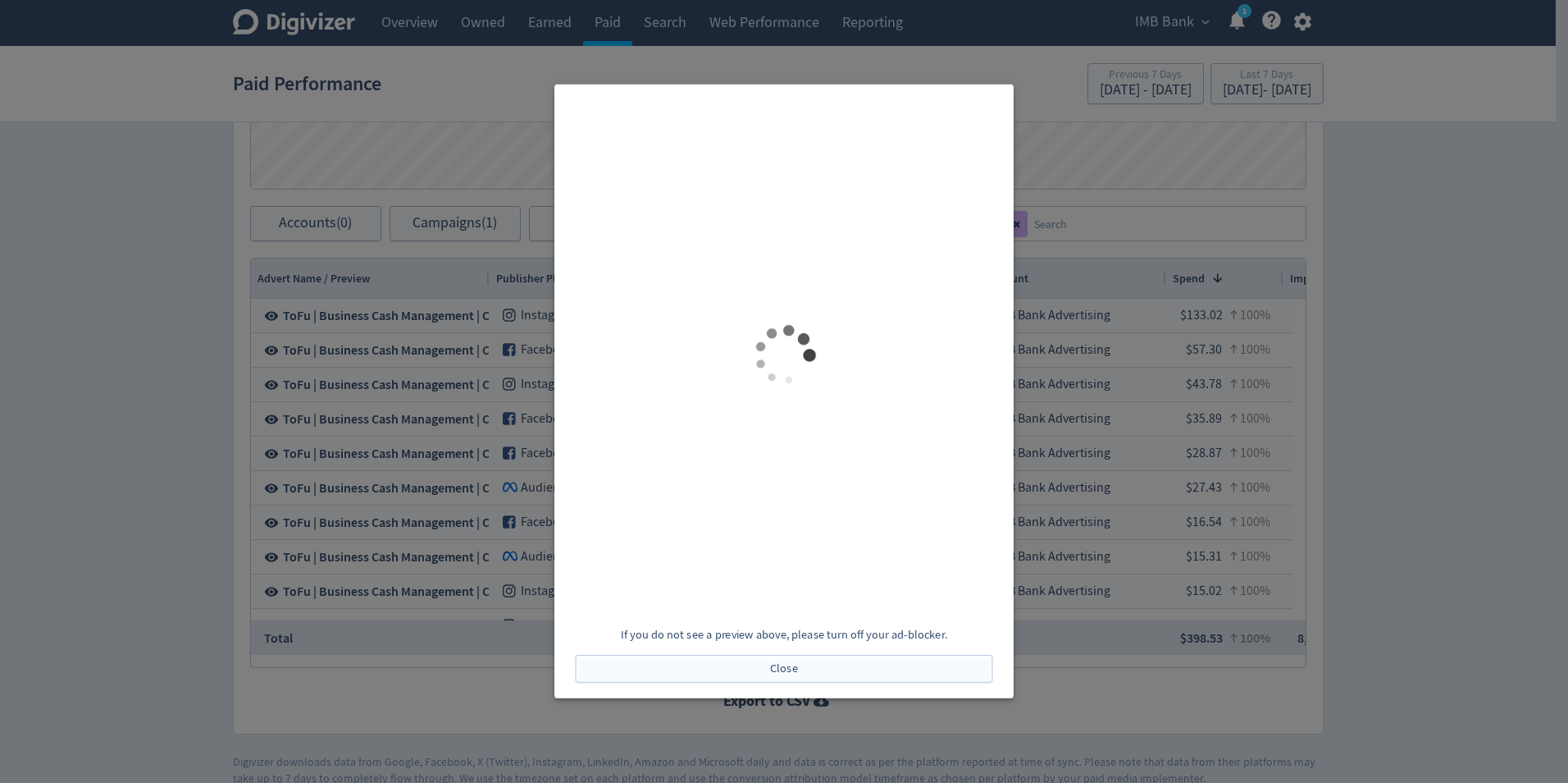
click at [167, 385] on div at bounding box center [784, 391] width 1568 height 783
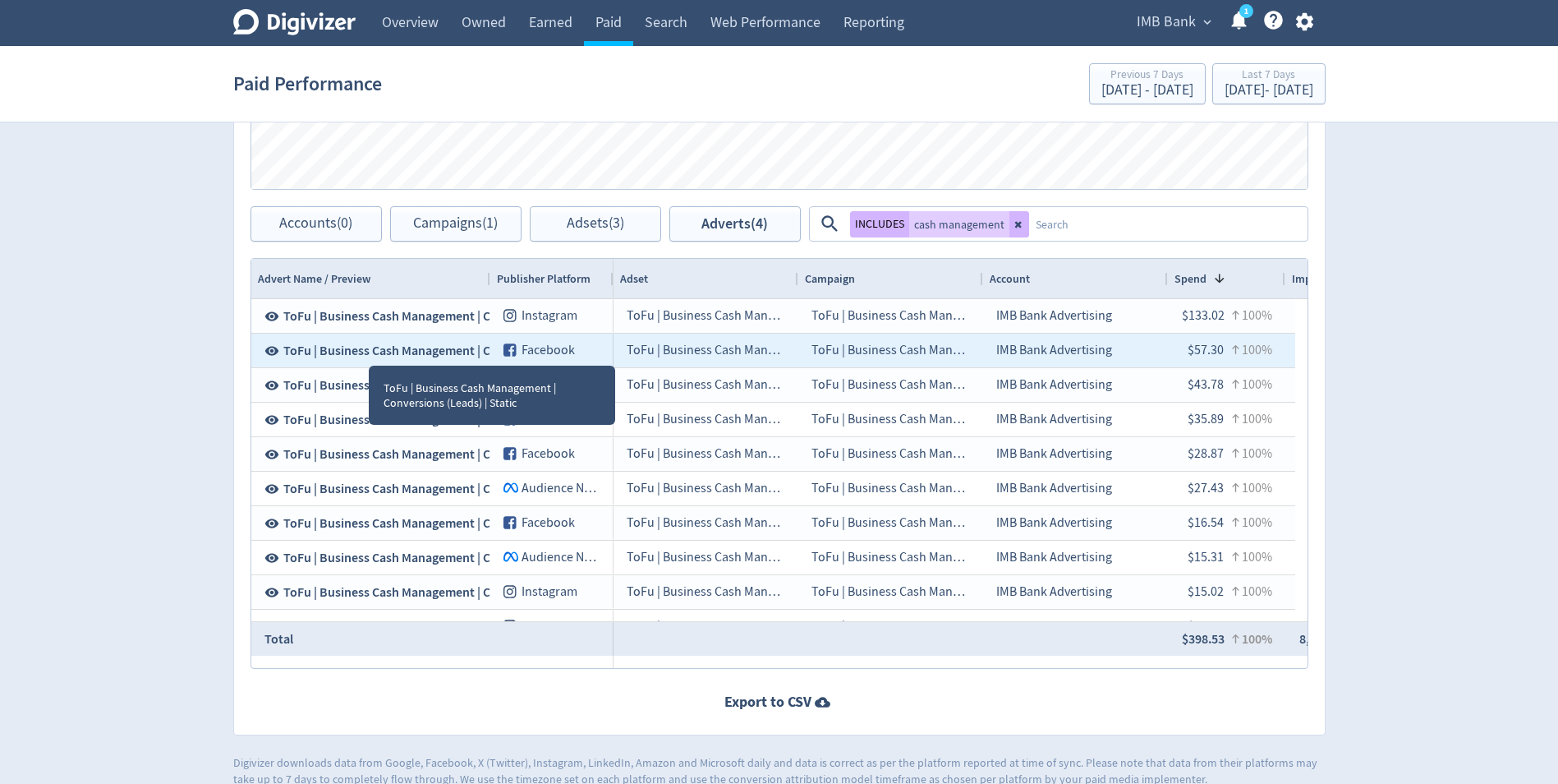
click at [369, 349] on span "ToFu | Business Cash Management | Conversions (Leads) | Static" at bounding box center [460, 350] width 354 height 18
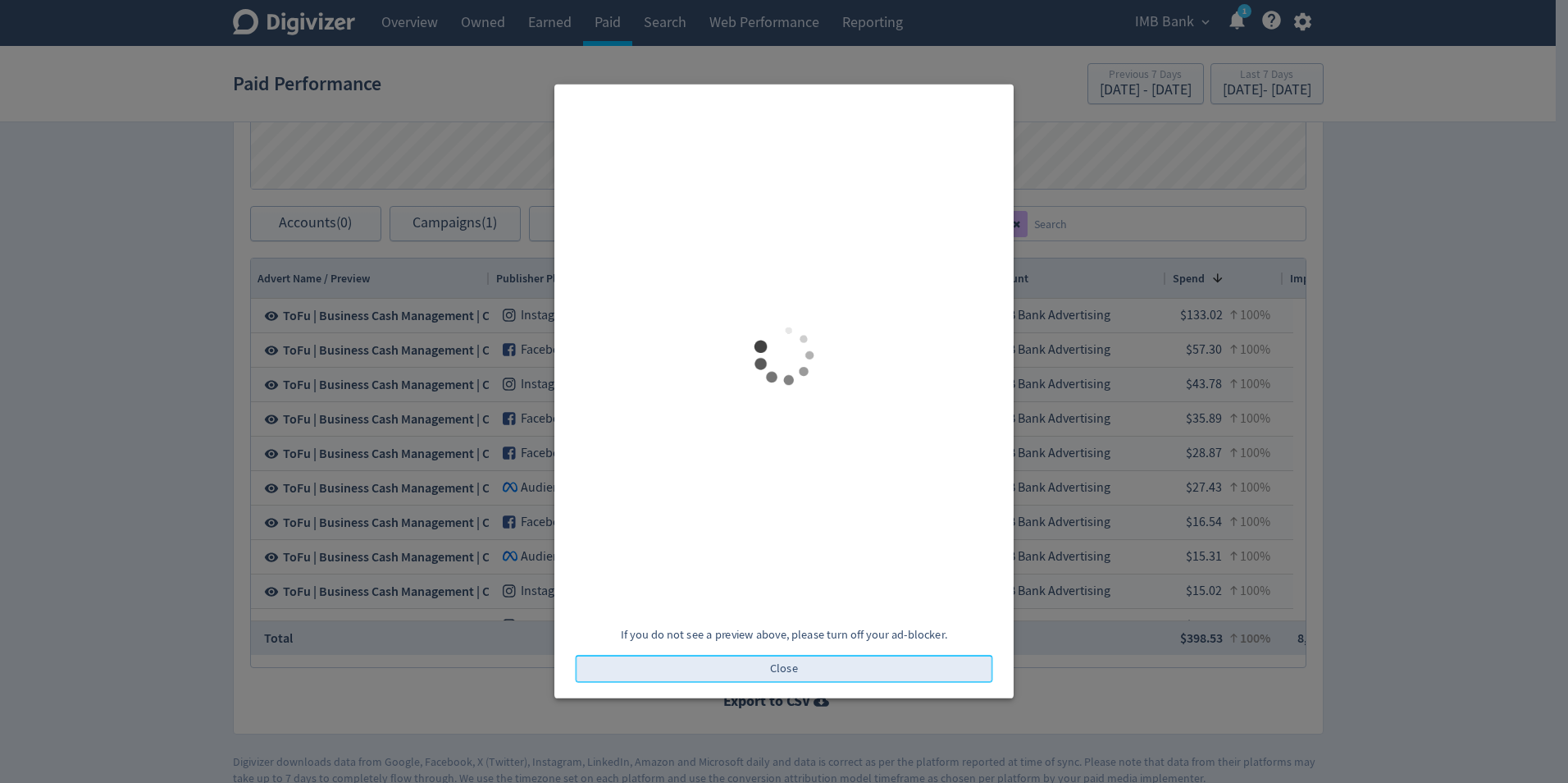
click at [756, 672] on button "Close" at bounding box center [784, 668] width 417 height 28
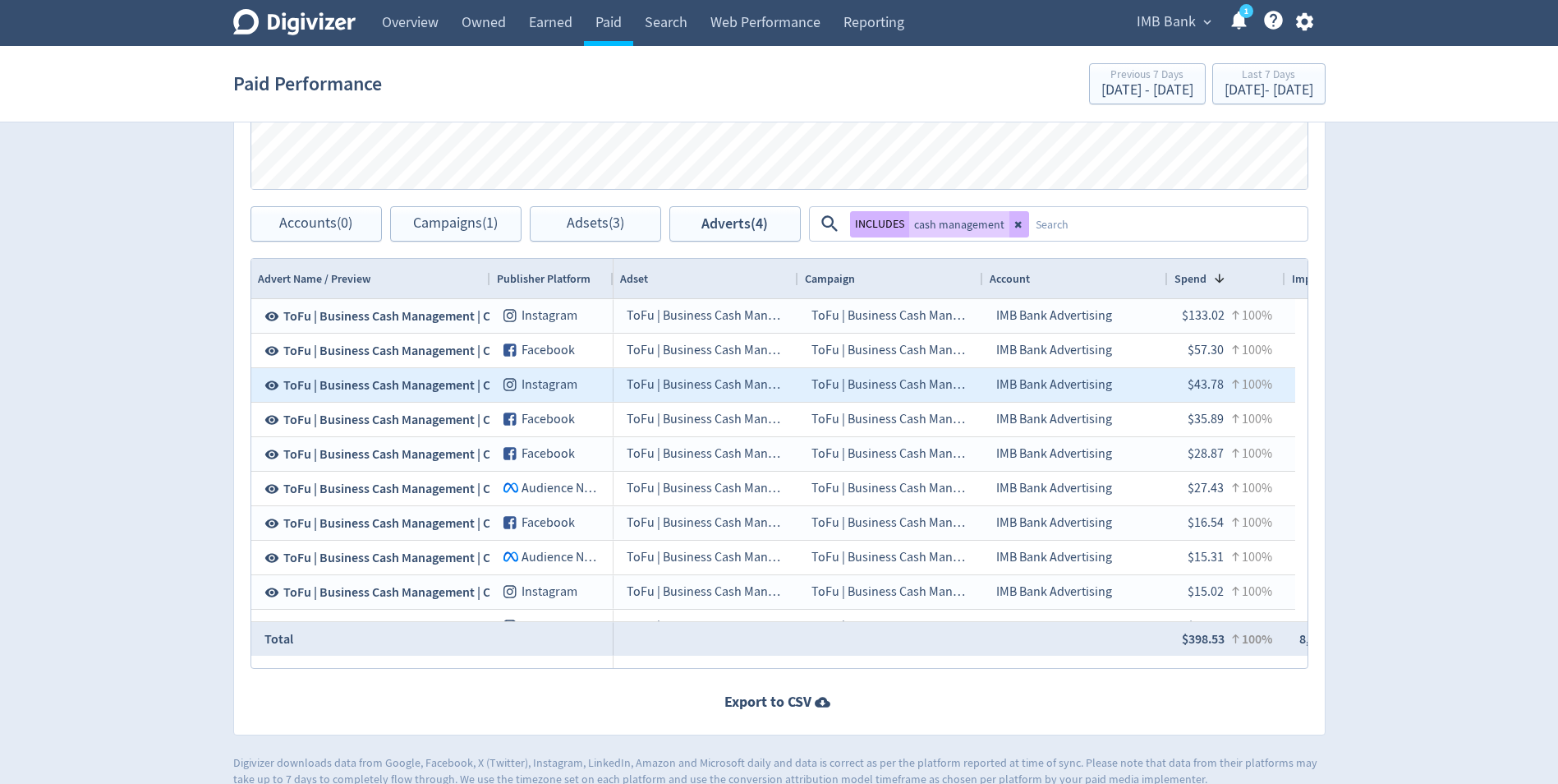
click at [365, 385] on span "ToFu | Business Cash Management | Carousel C | [DATE]" at bounding box center [435, 385] width 305 height 18
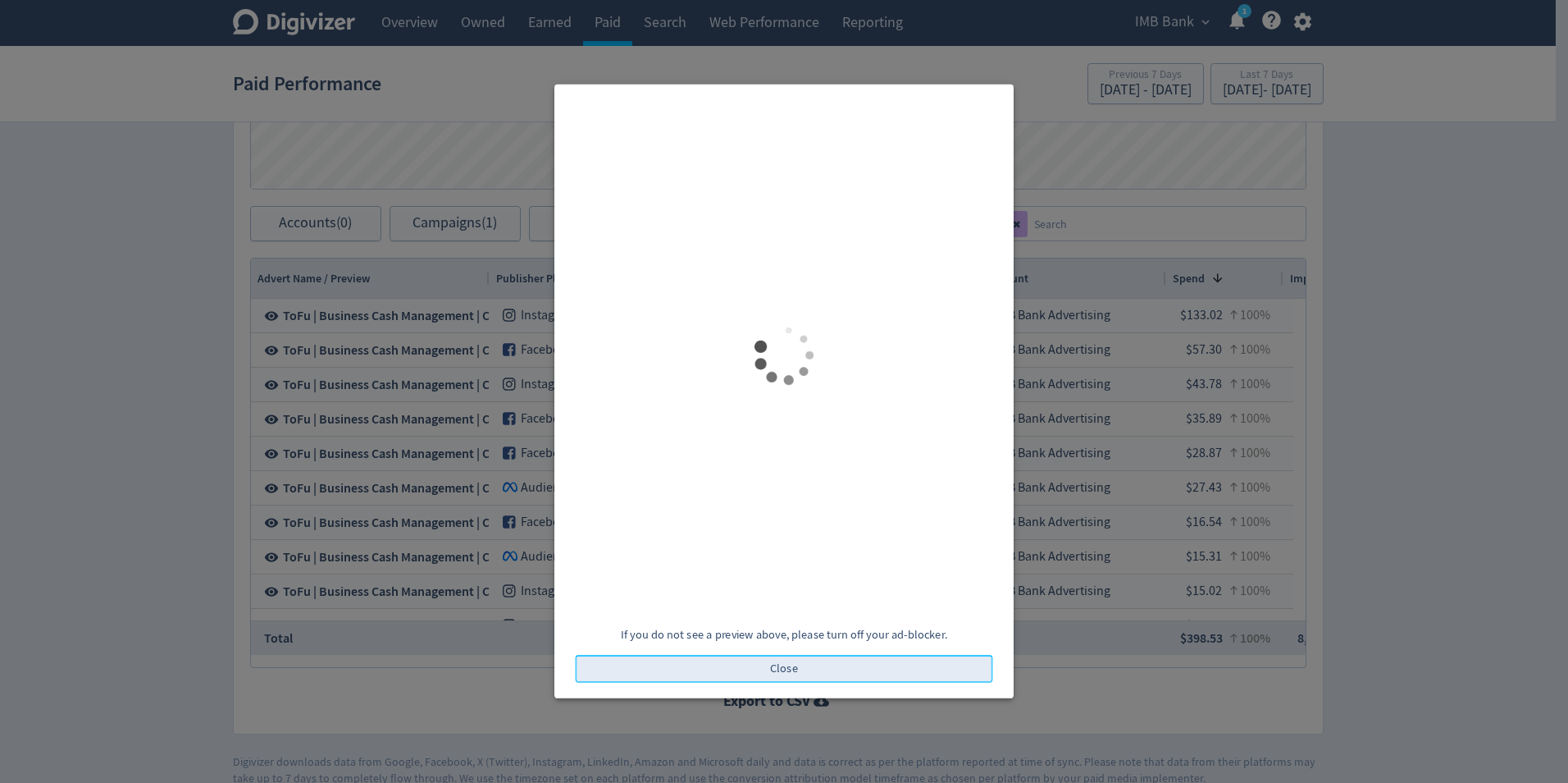
click at [747, 669] on button "Close" at bounding box center [784, 668] width 417 height 28
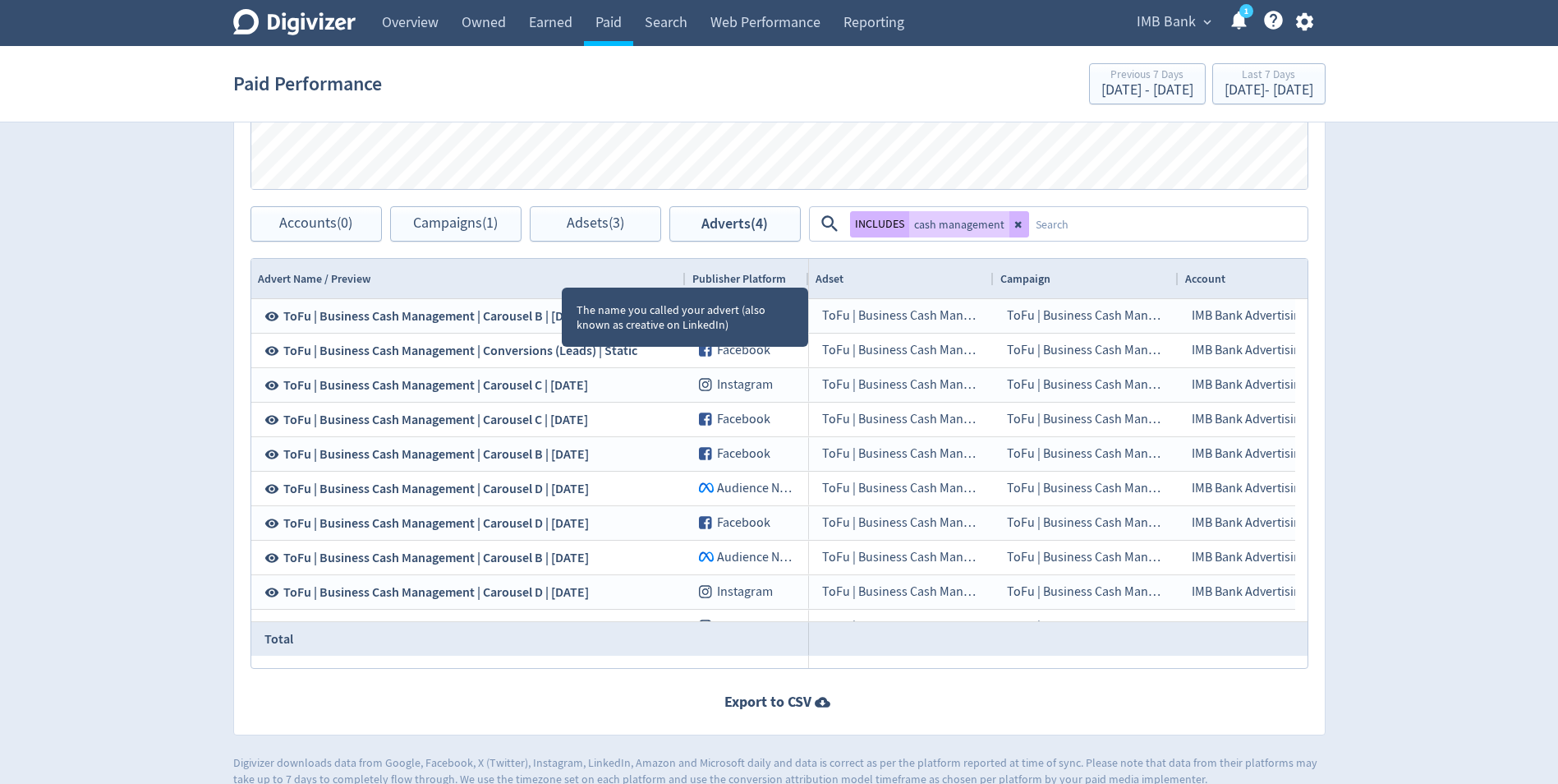
drag, startPoint x: 488, startPoint y: 276, endPoint x: 684, endPoint y: 282, distance: 196.1
click at [684, 282] on div at bounding box center [685, 278] width 7 height 40
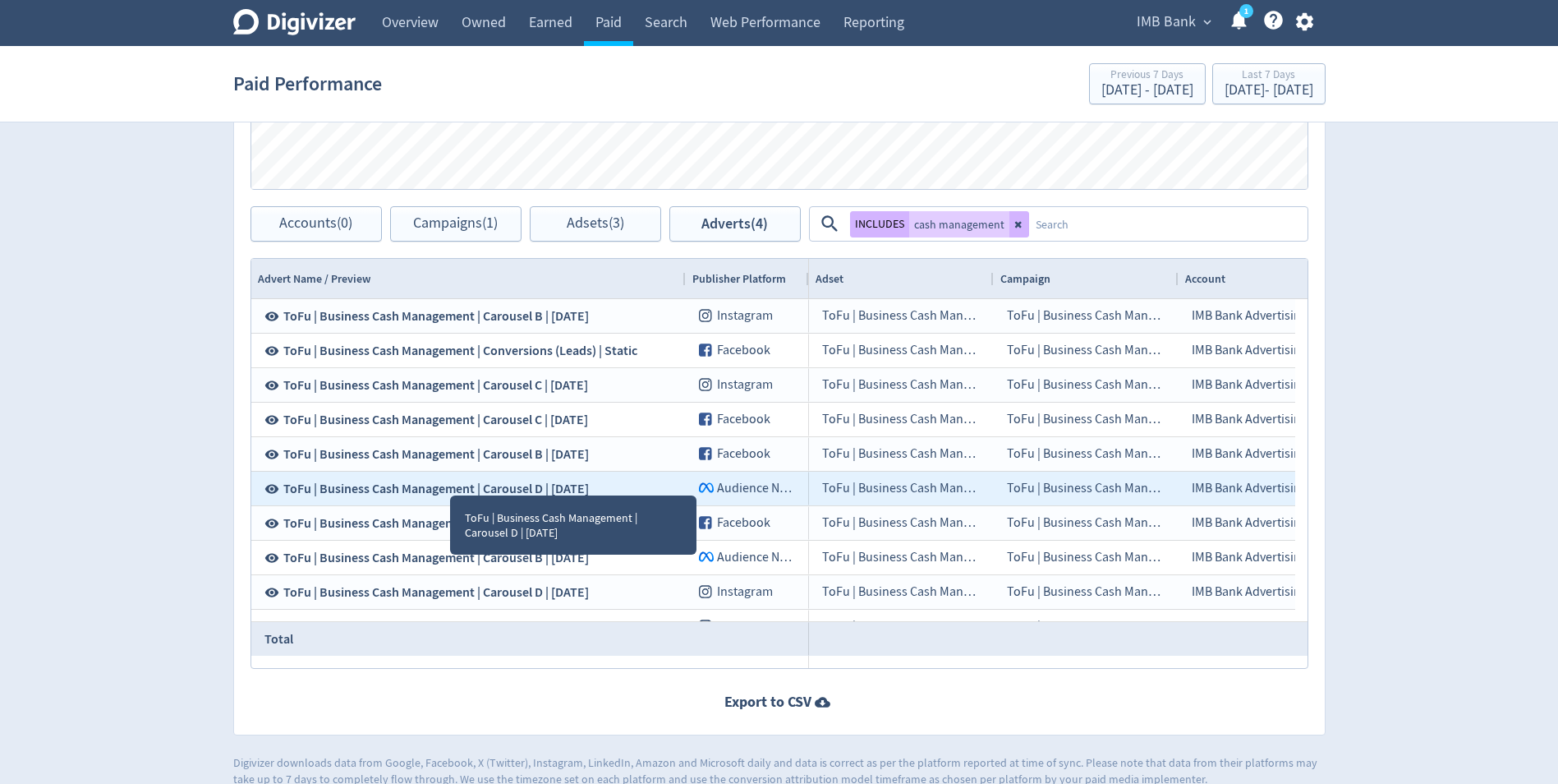
click at [450, 480] on span "ToFu | Business Cash Management | Carousel D | [DATE]" at bounding box center [436, 488] width 306 height 18
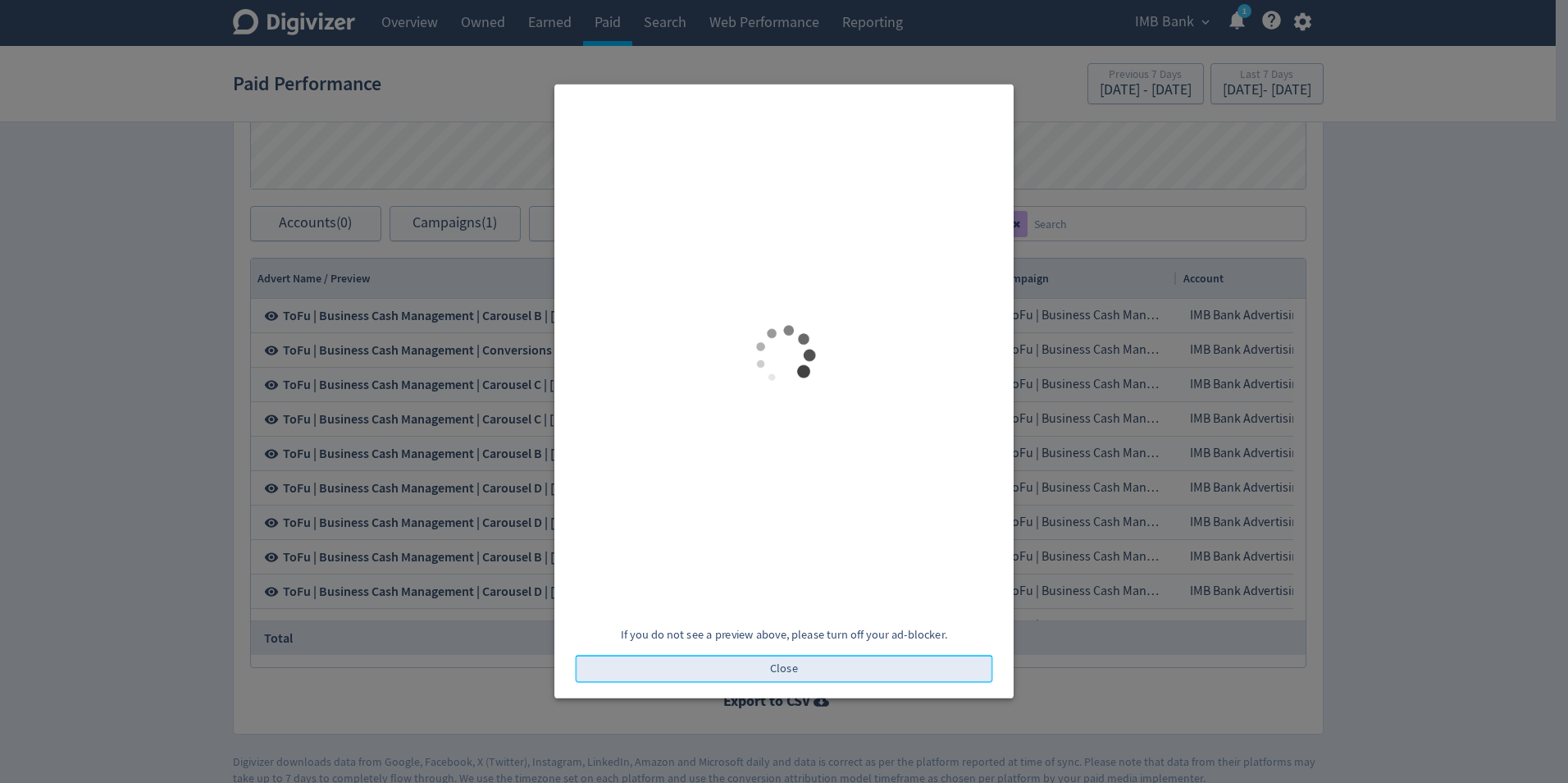
click at [800, 662] on button "Close" at bounding box center [784, 668] width 417 height 28
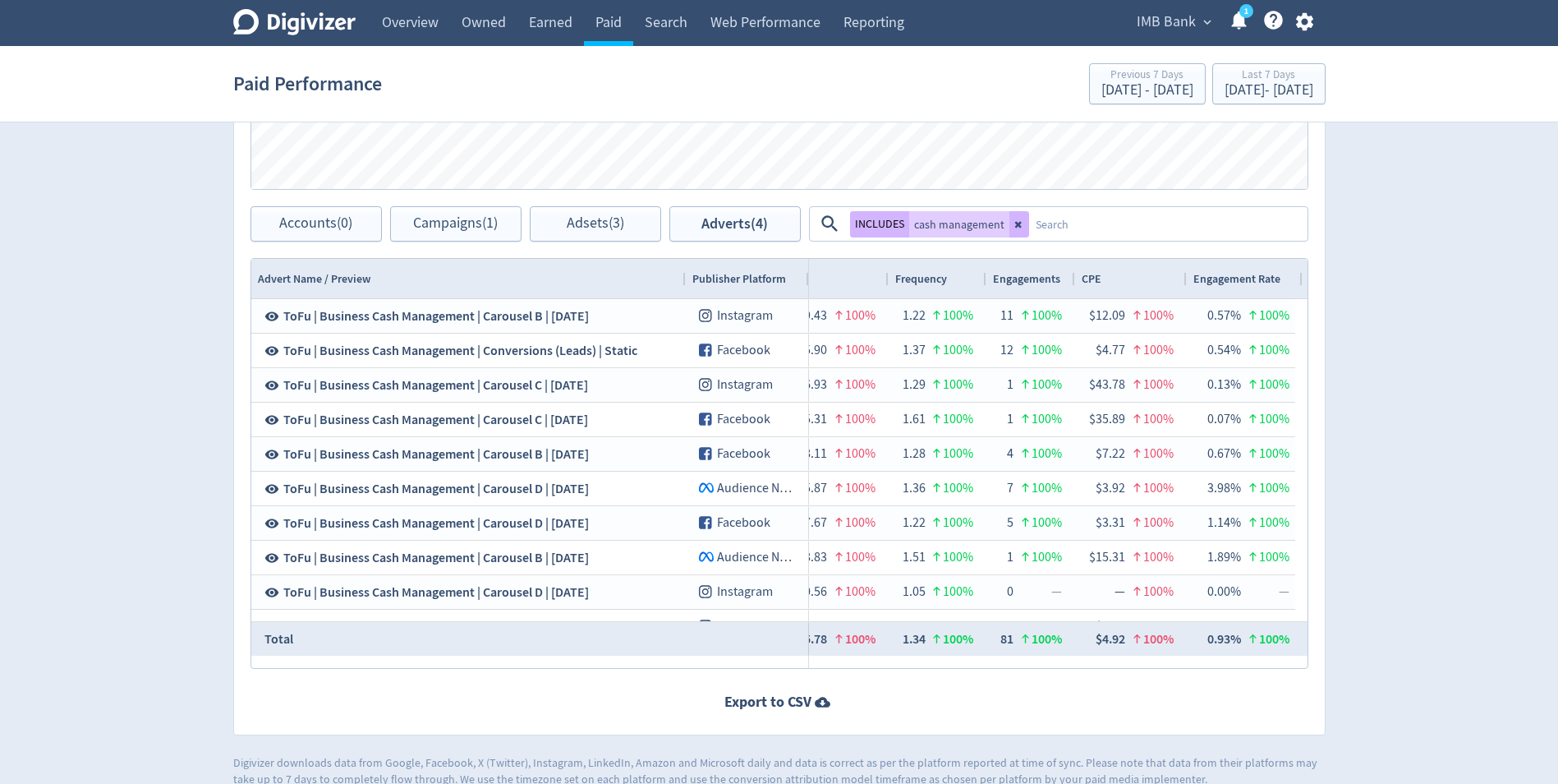
scroll to position [0, 653]
